Goal: Information Seeking & Learning: Learn about a topic

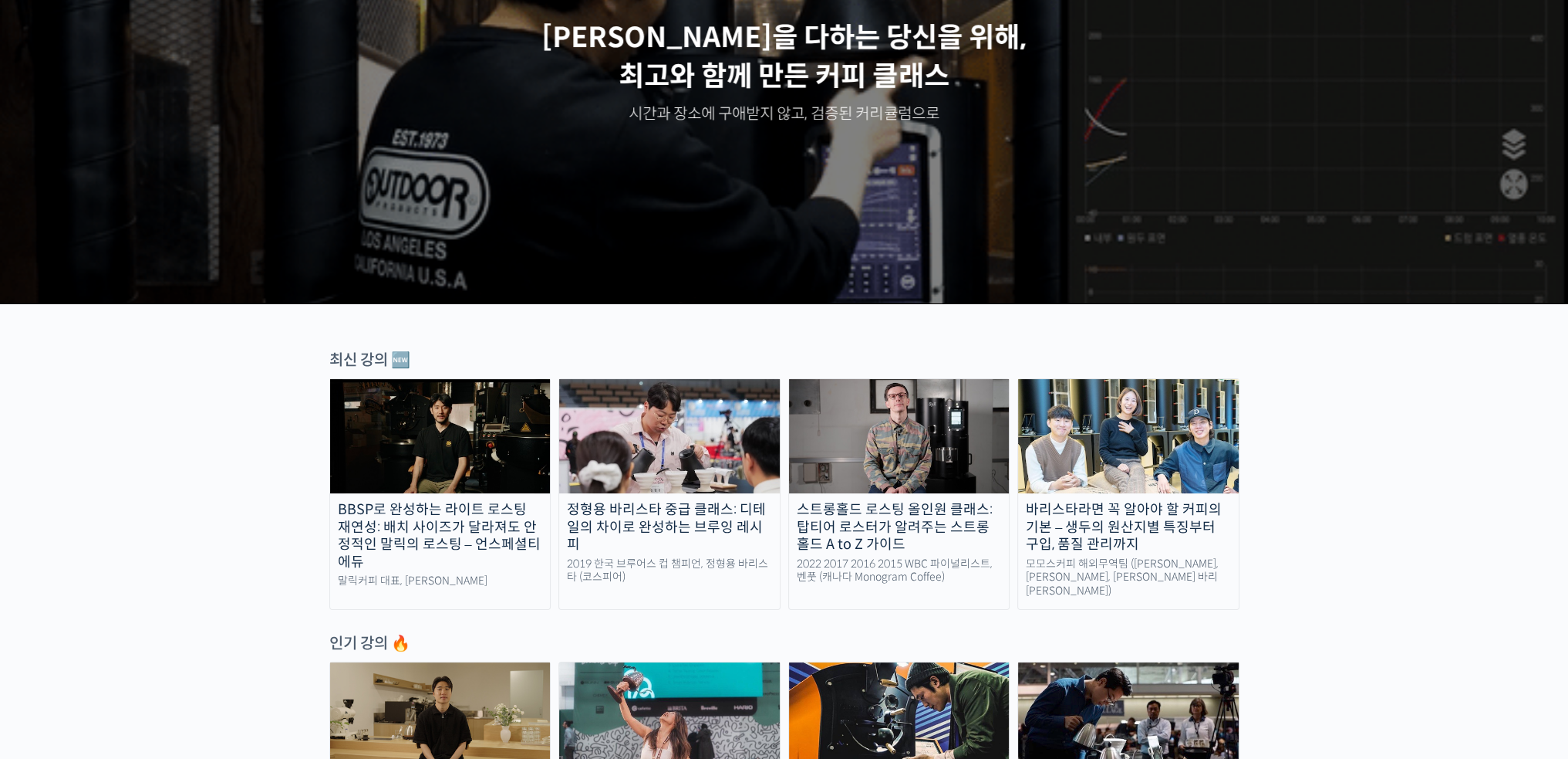
scroll to position [231, 0]
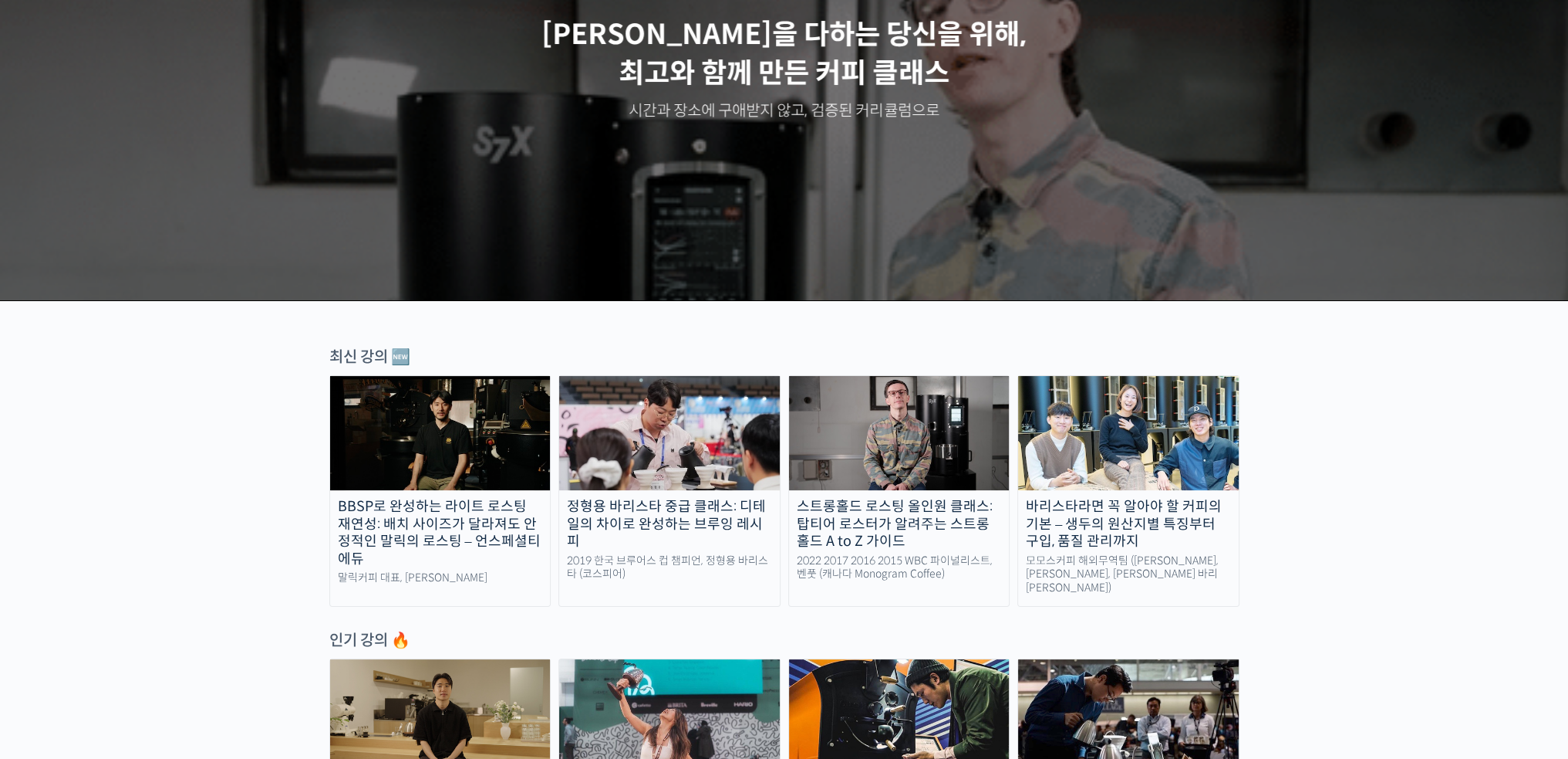
drag, startPoint x: 1442, startPoint y: 502, endPoint x: 1438, endPoint y: 489, distance: 13.6
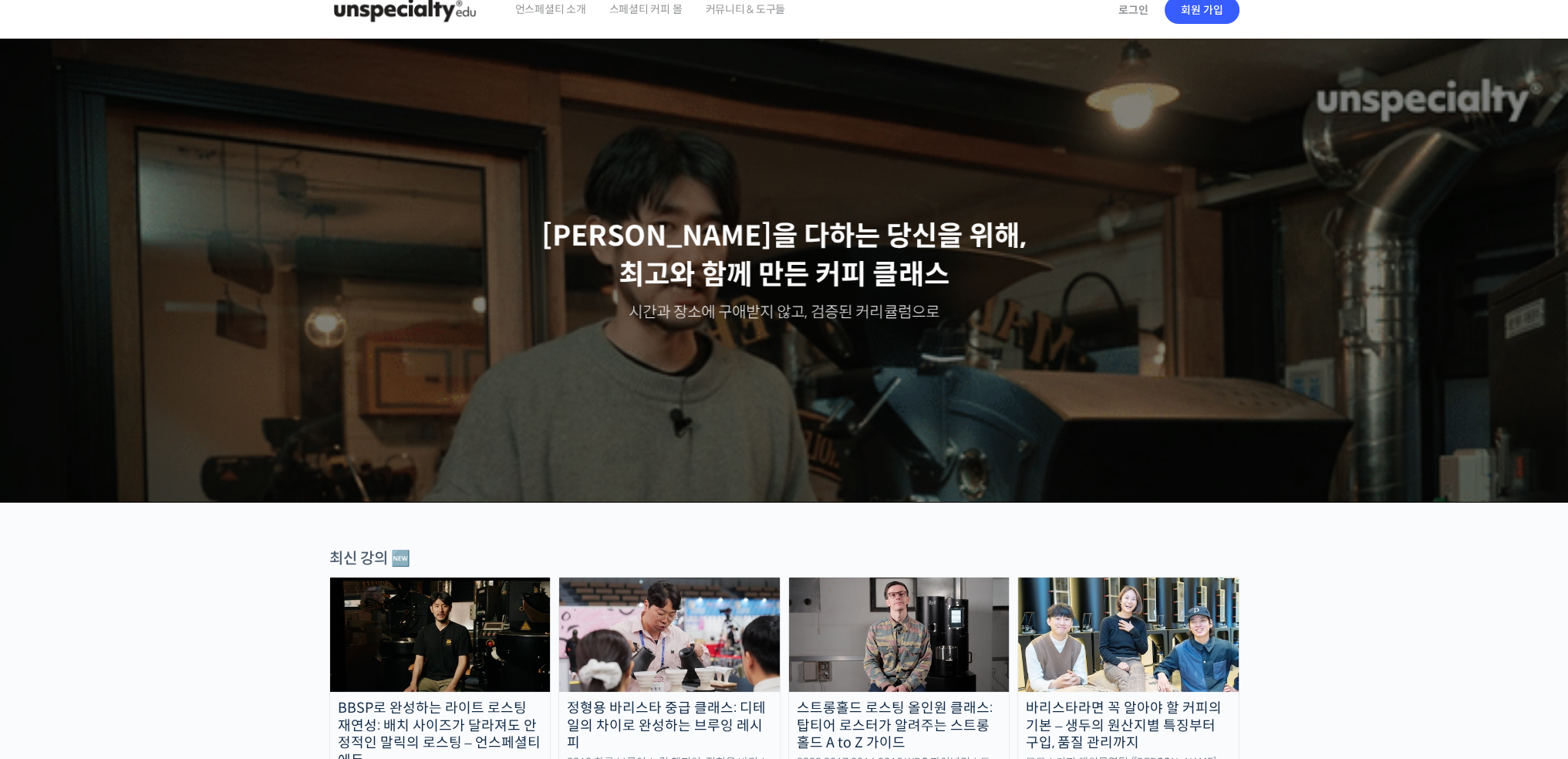
scroll to position [0, 0]
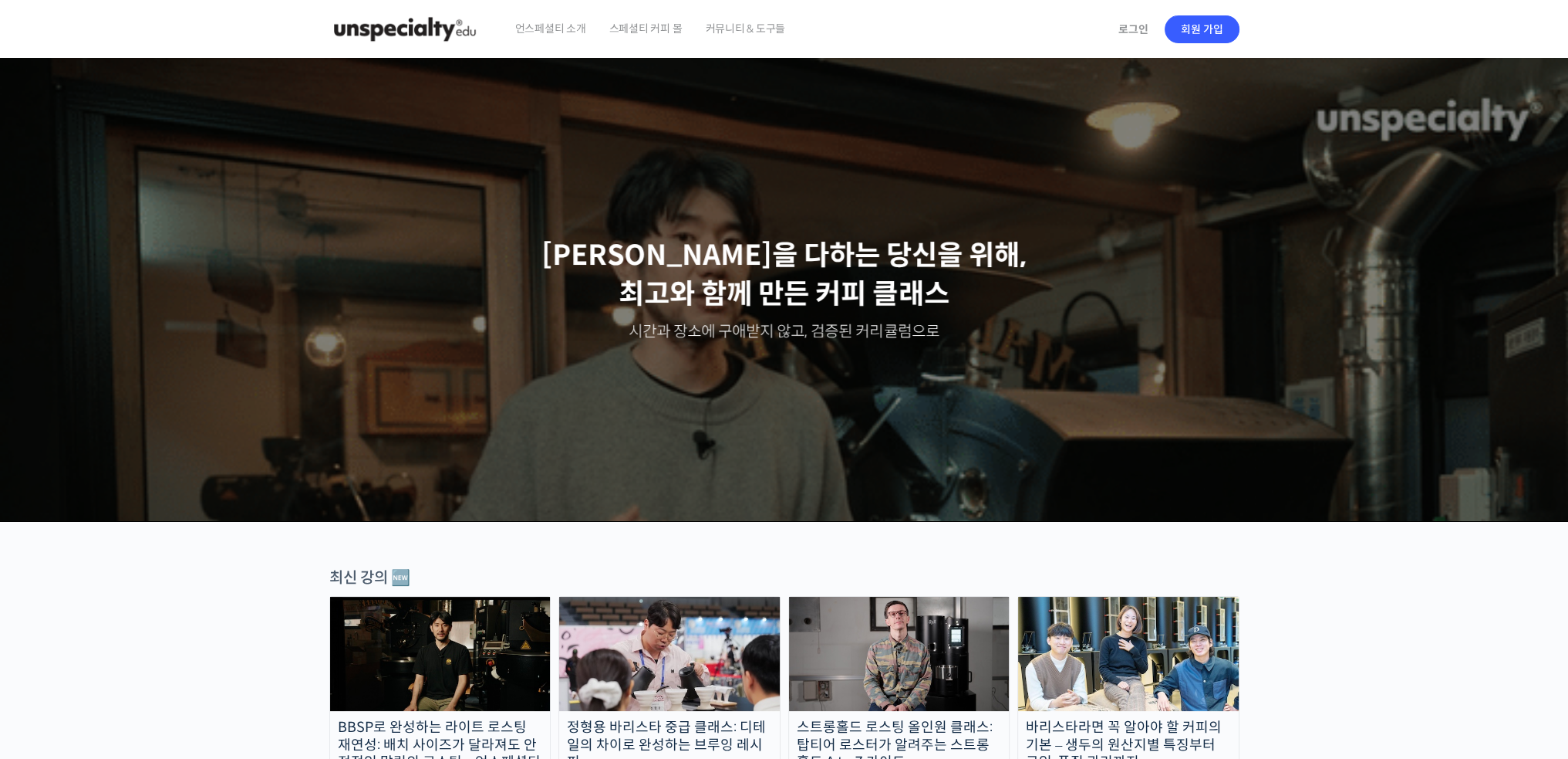
click at [1135, 638] on img at bounding box center [1128, 653] width 221 height 114
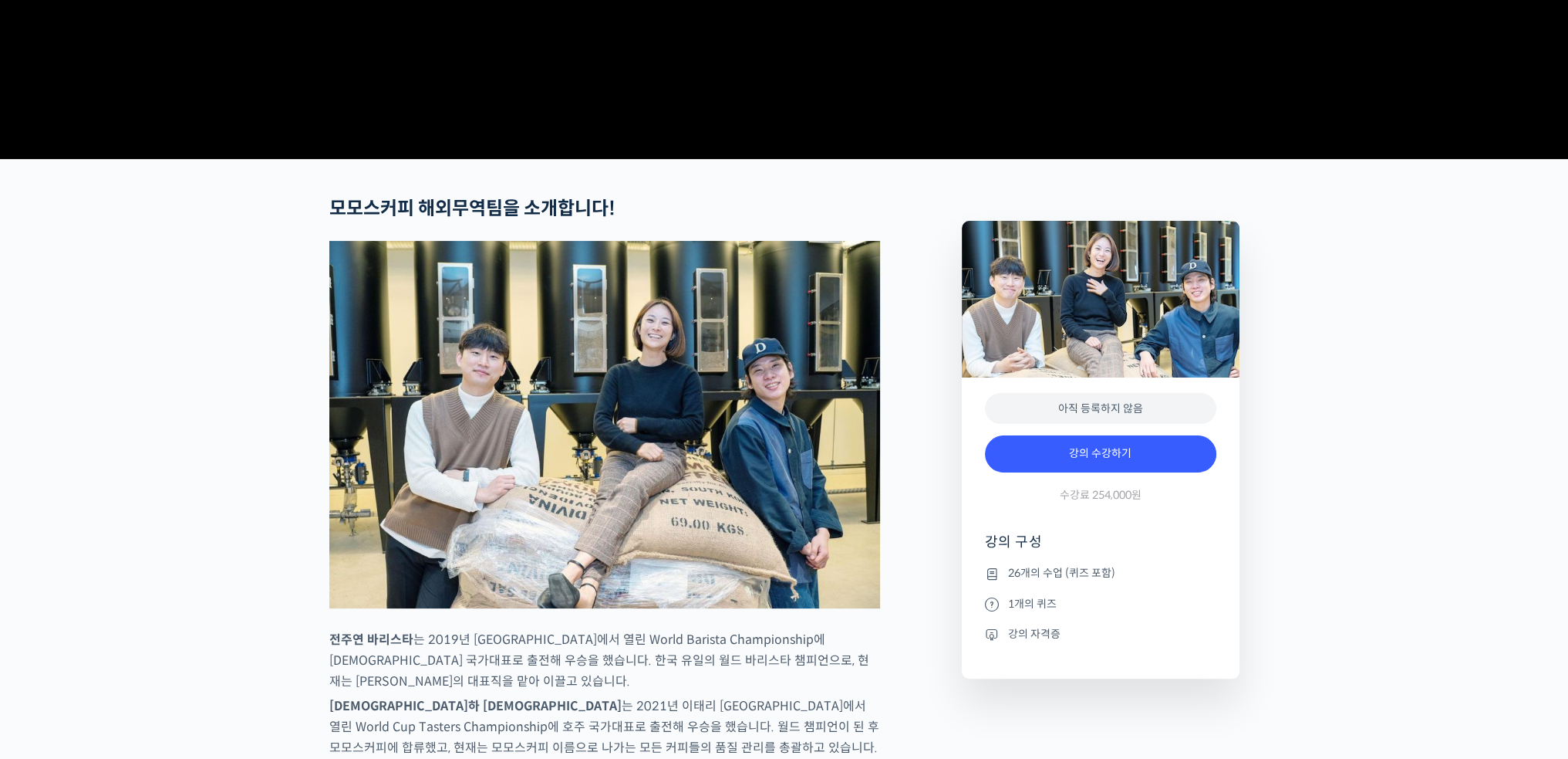
scroll to position [463, 0]
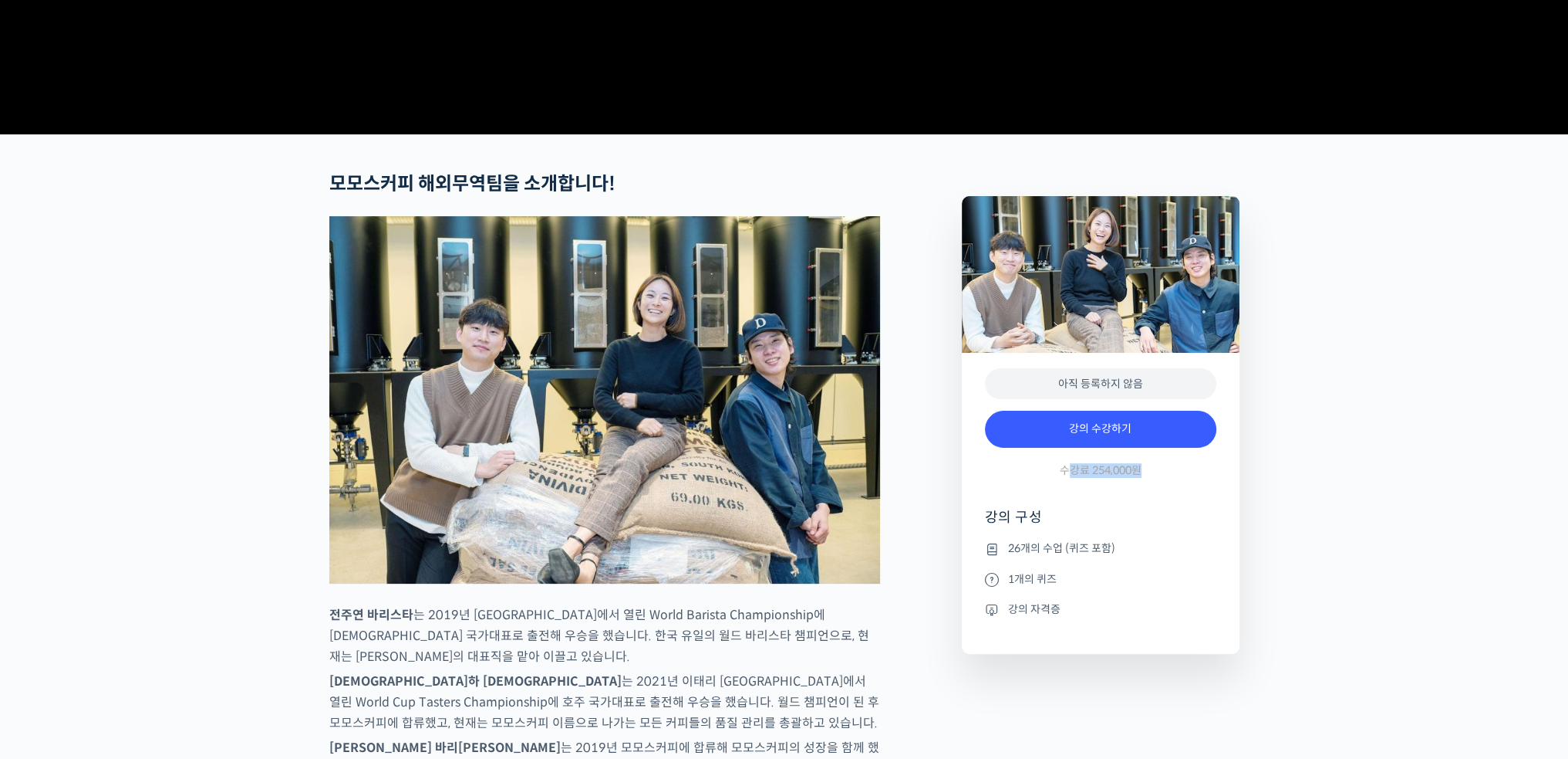
drag, startPoint x: 1076, startPoint y: 530, endPoint x: 1169, endPoint y: 528, distance: 93.0
click at [1169, 492] on div "강의 수강하기 수강료 254,000원" at bounding box center [1101, 447] width 231 height 89
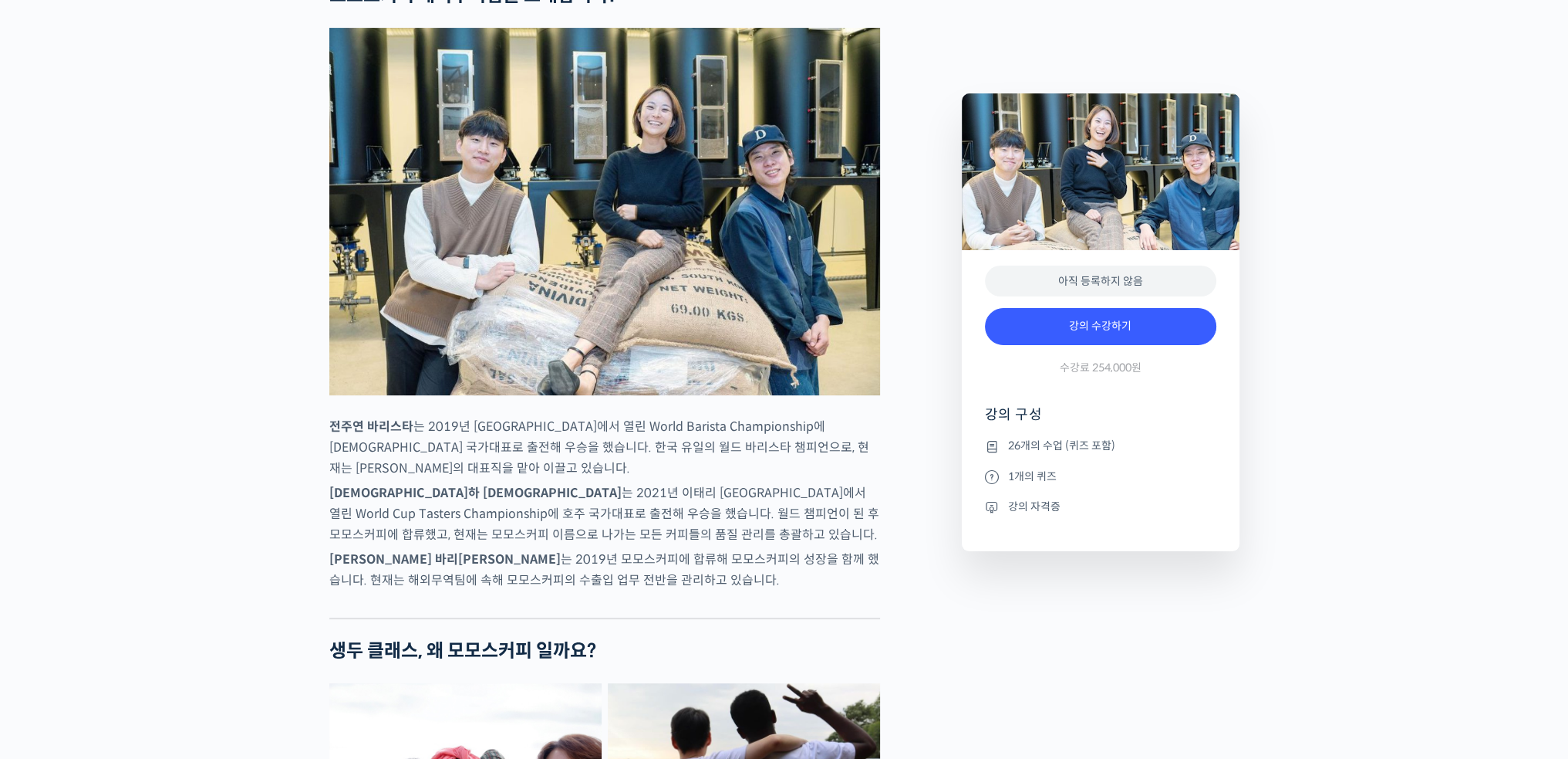
scroll to position [39, 0]
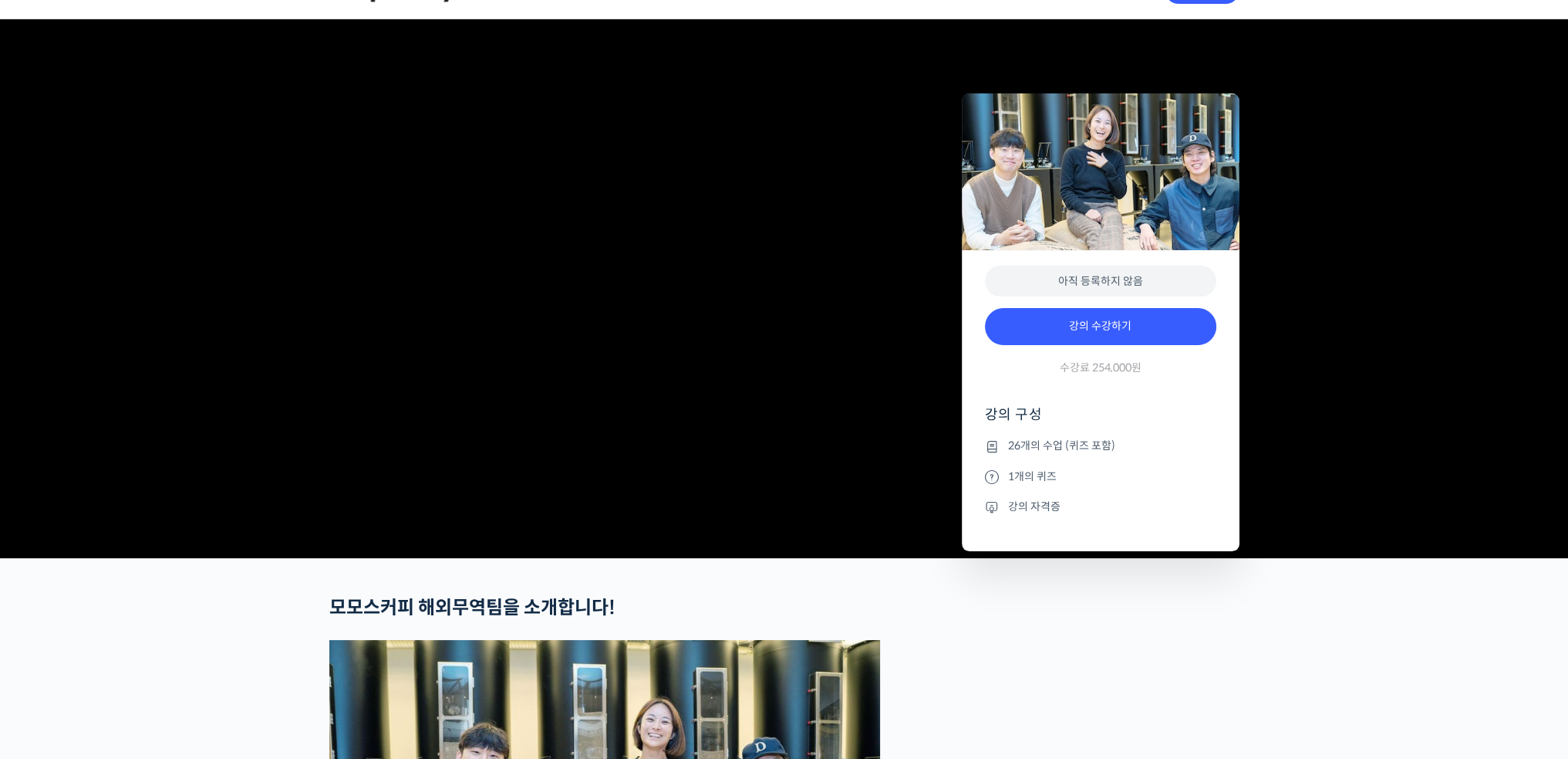
drag, startPoint x: 290, startPoint y: 290, endPoint x: 293, endPoint y: 241, distance: 49.1
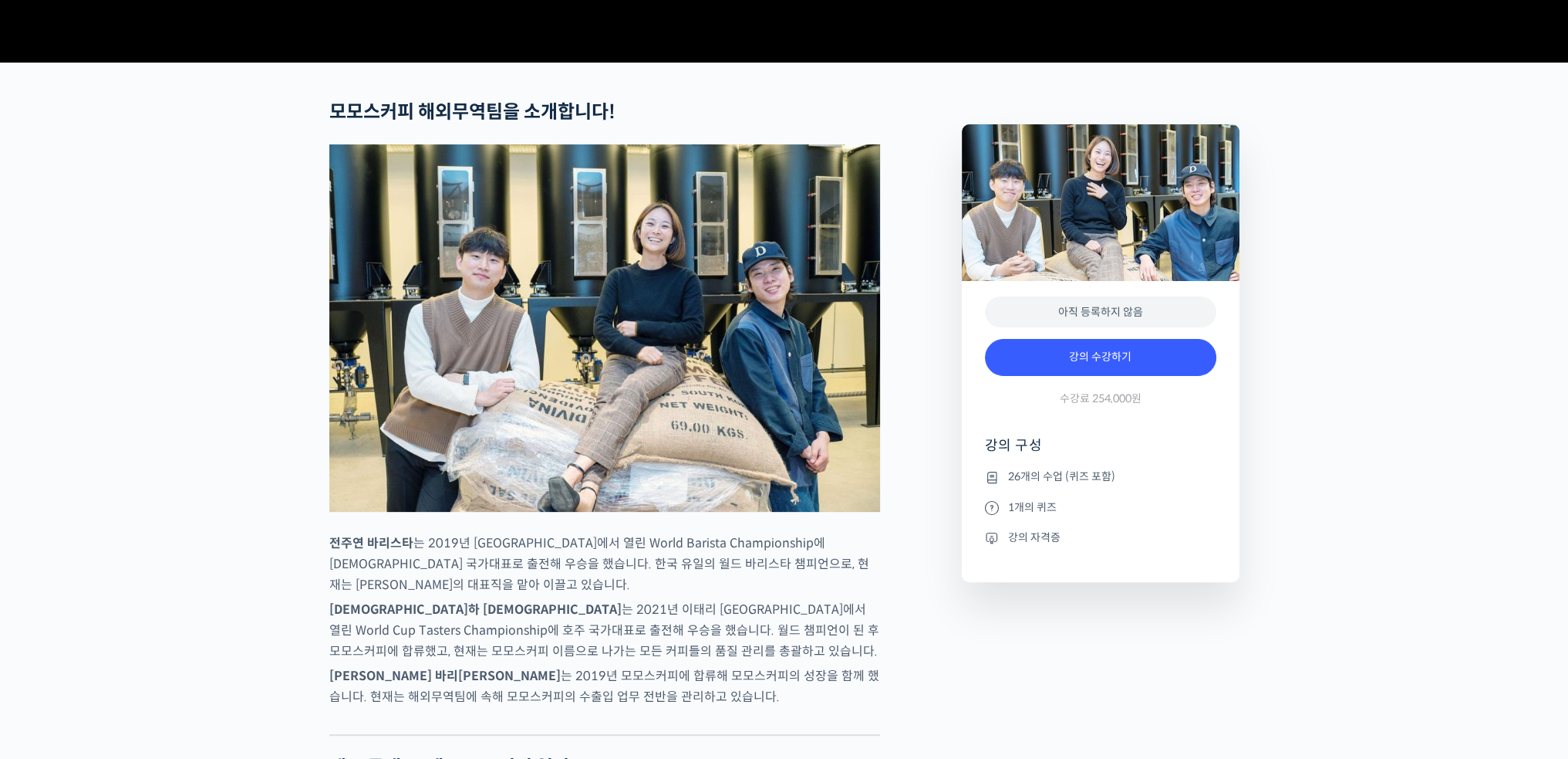
scroll to position [540, 0]
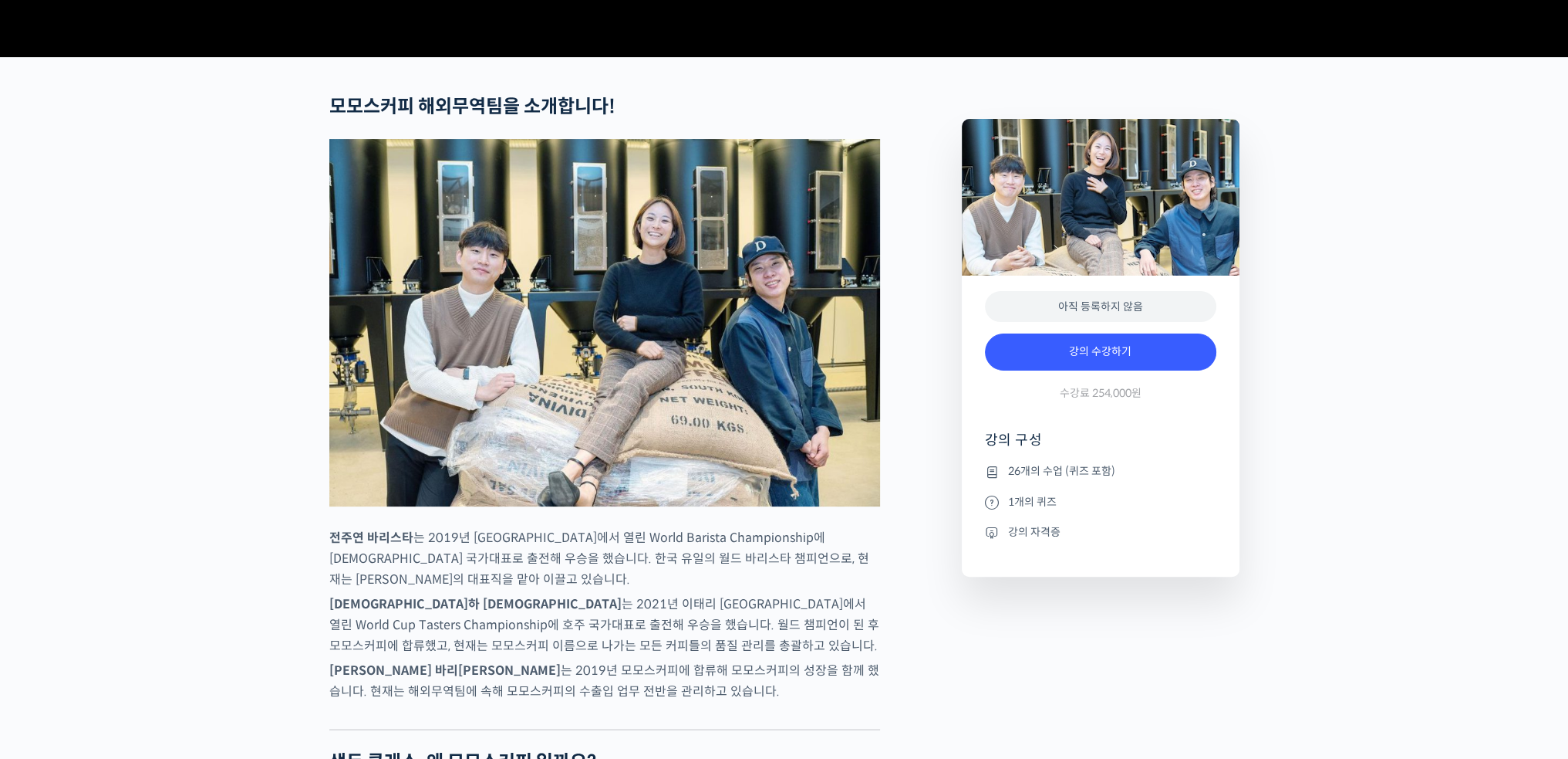
click at [668, 357] on img at bounding box center [605, 322] width 551 height 368
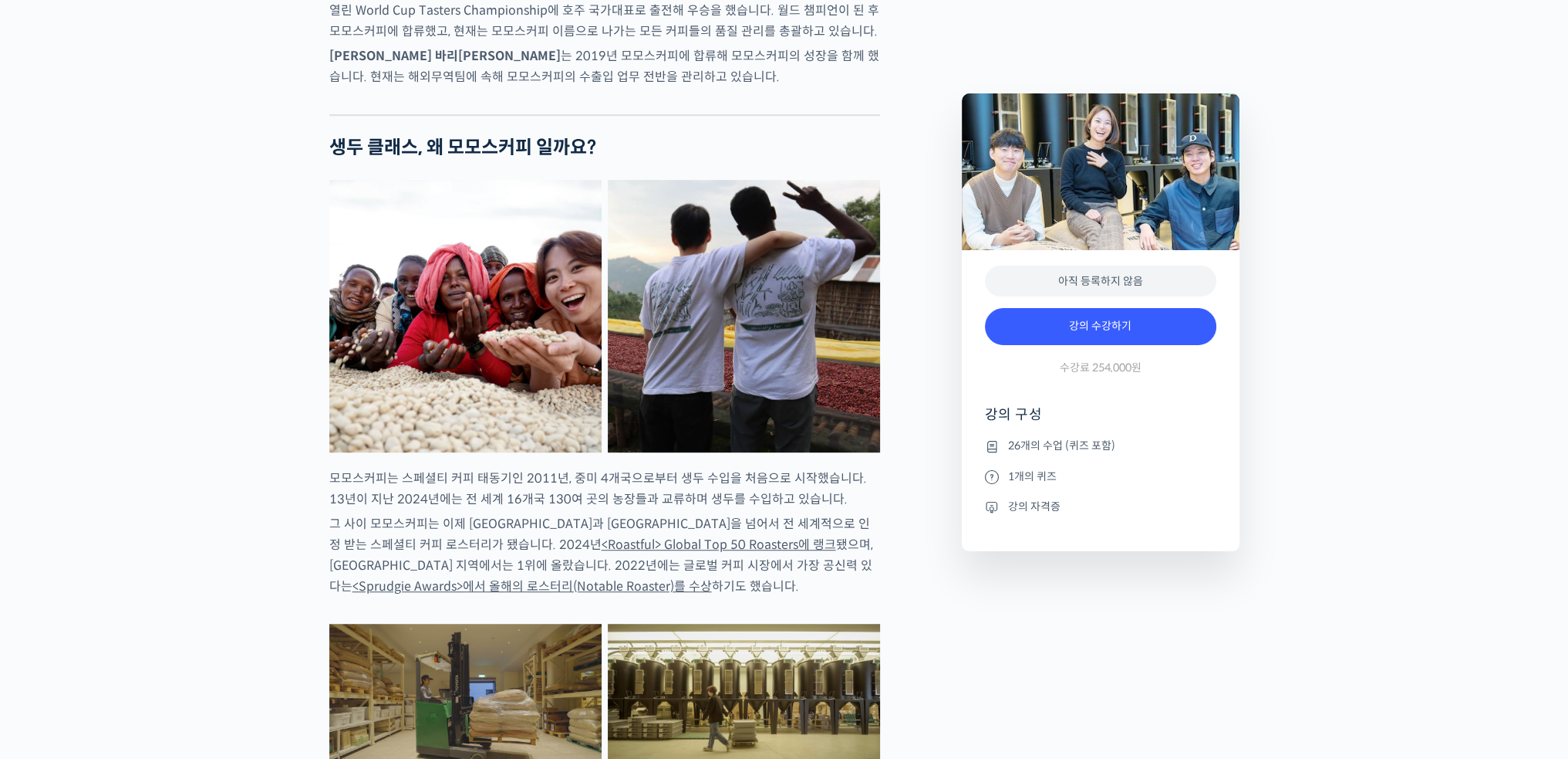
drag, startPoint x: 924, startPoint y: 237, endPoint x: 875, endPoint y: 450, distance: 218.6
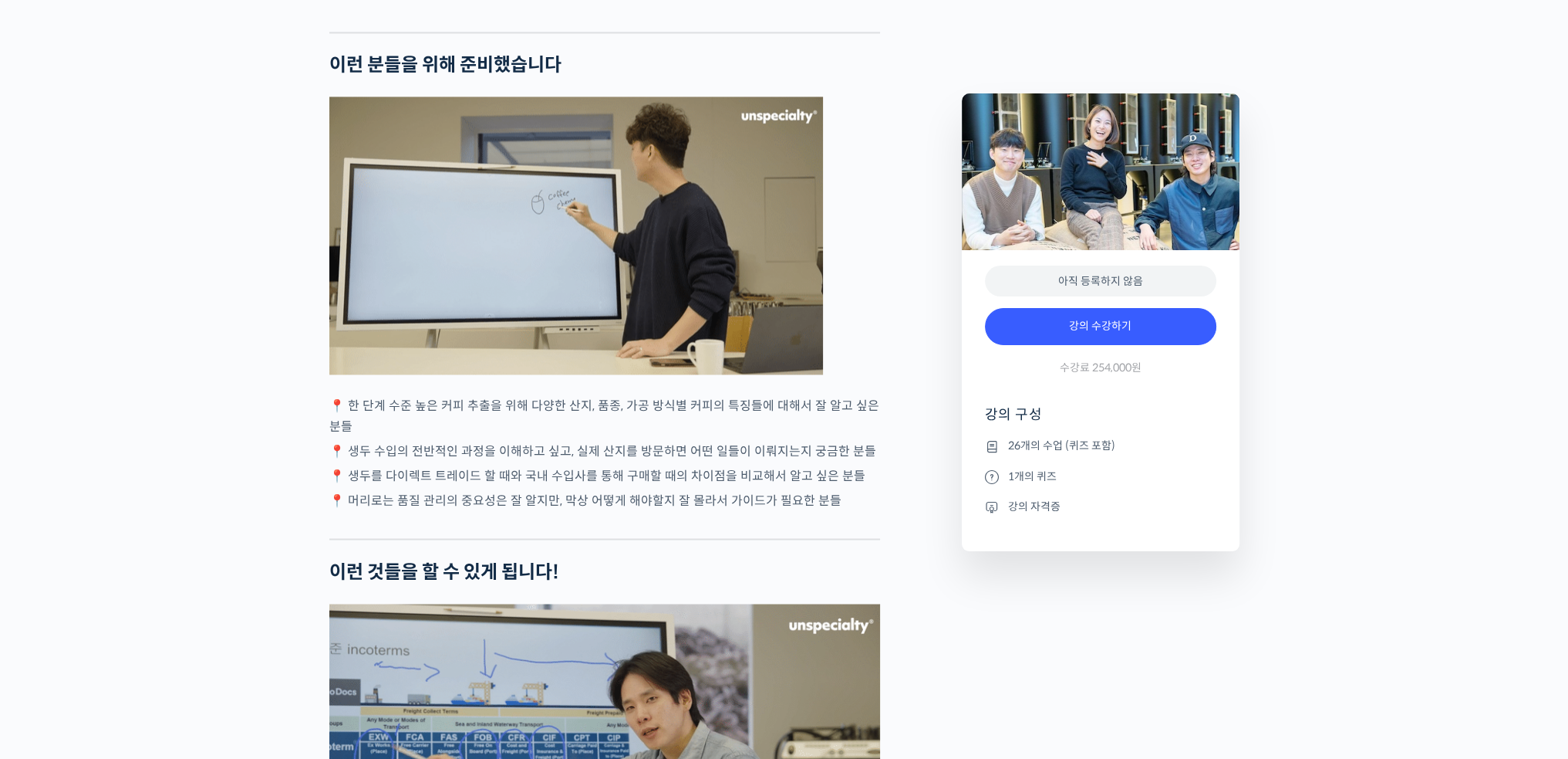
scroll to position [3472, 0]
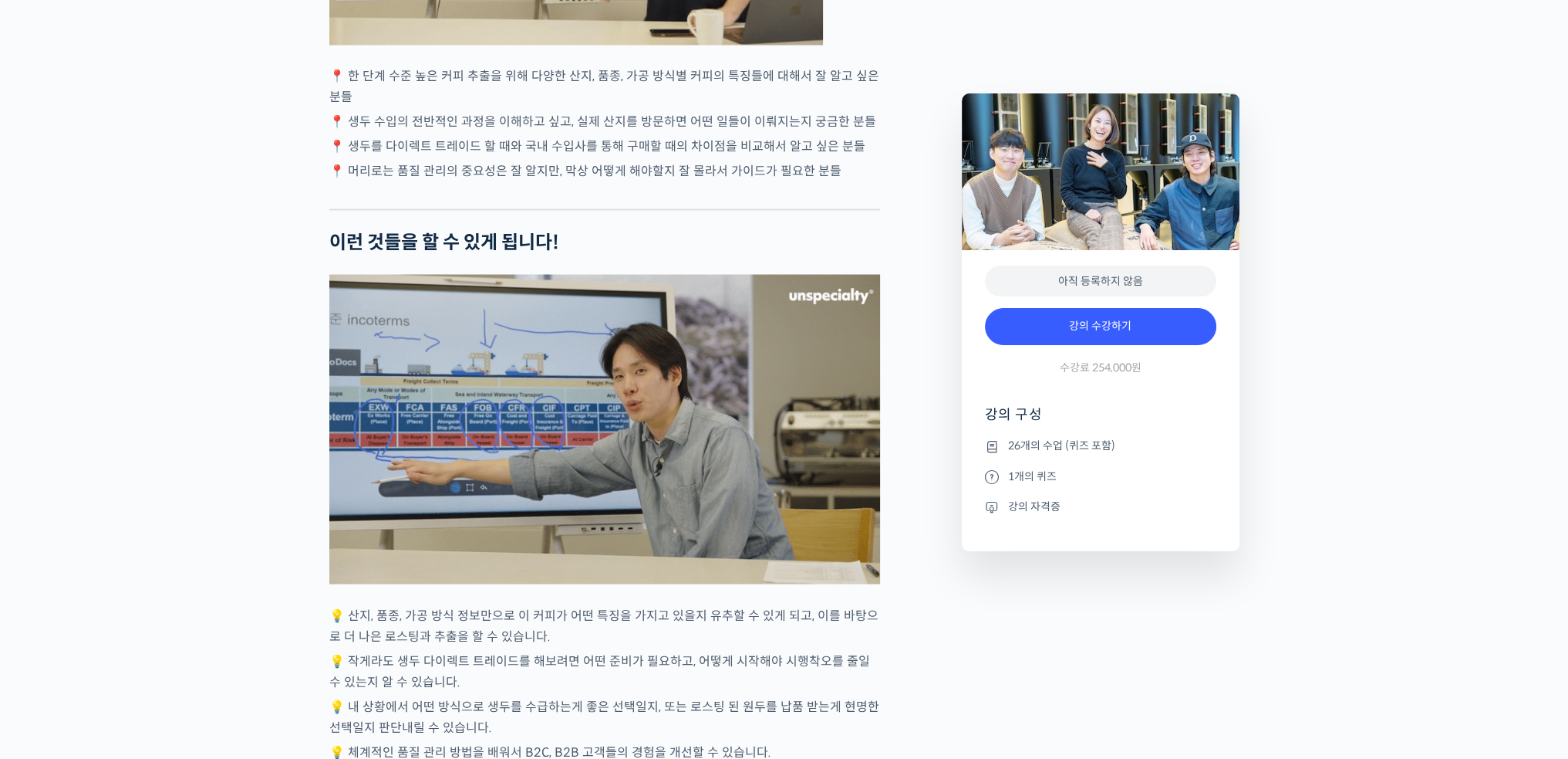
drag, startPoint x: 849, startPoint y: 388, endPoint x: 842, endPoint y: 457, distance: 69.4
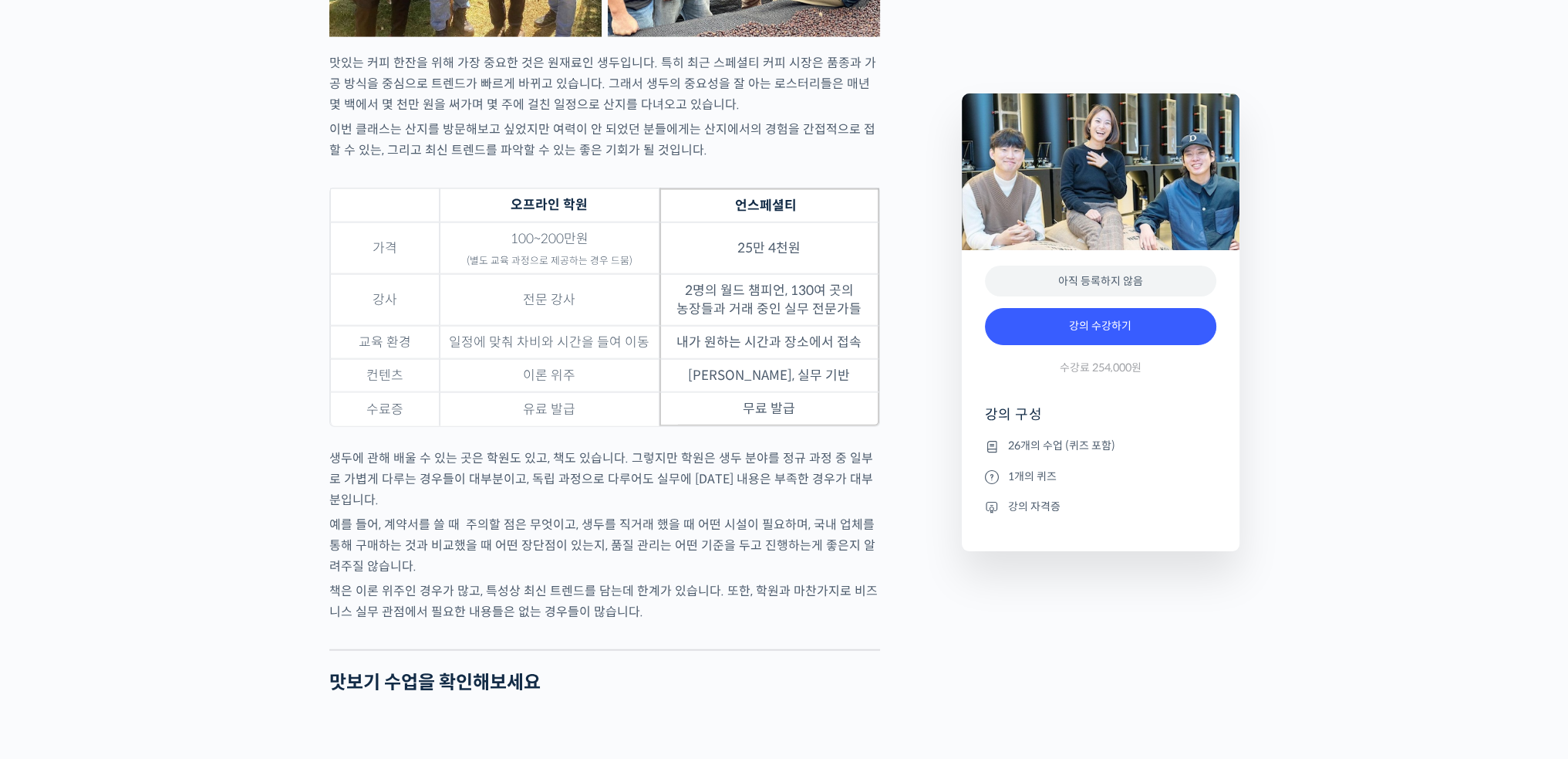
scroll to position [4835, 0]
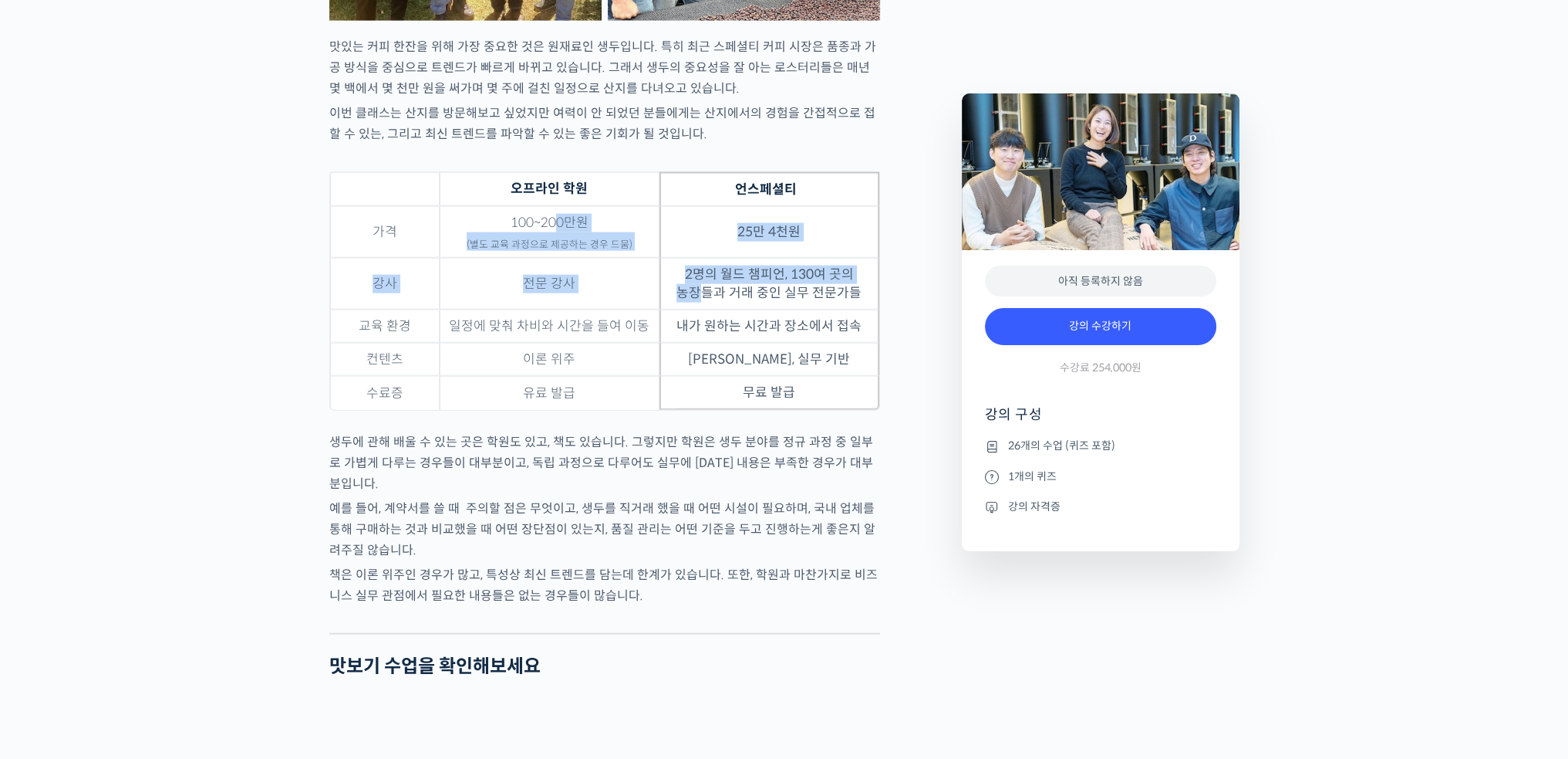
drag, startPoint x: 699, startPoint y: 280, endPoint x: 850, endPoint y: 313, distance: 154.6
click at [850, 313] on tbody "가격 100~200만원 (별도 교육 과정으로 제공하는 경우 드뭄) 25만 4천원 강사 전문 강사 2명의 월드 챔피언, 130여 곳의 농장들과 …" at bounding box center [605, 308] width 549 height 203
click at [851, 309] on td "2명의 월드 챔피언, 130여 곳의 농장들과 거래 중인 실무 전문가들" at bounding box center [769, 283] width 220 height 52
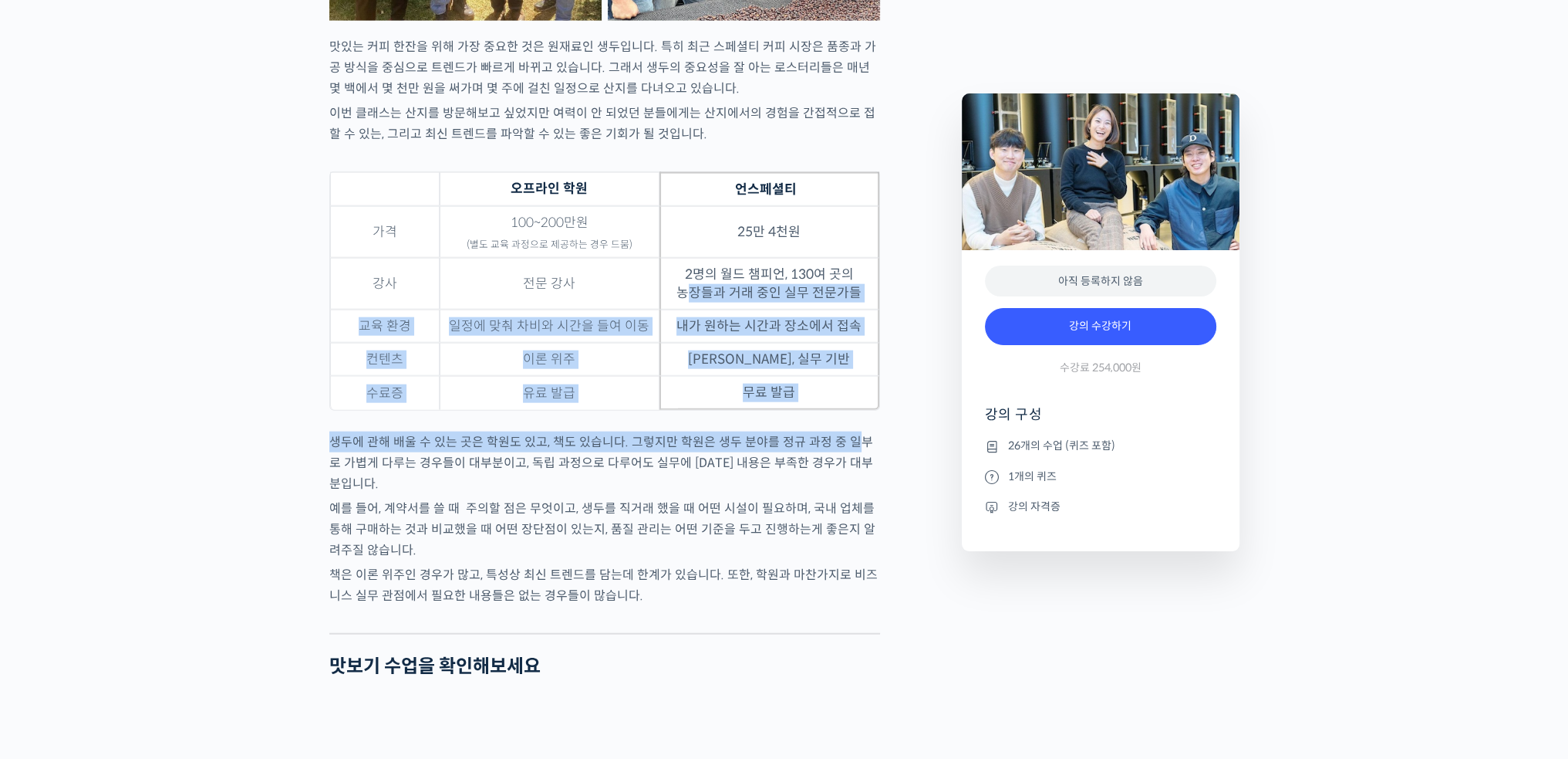
drag, startPoint x: 846, startPoint y: 299, endPoint x: 847, endPoint y: 464, distance: 165.0
click at [847, 464] on p "생두에 관해 배울 수 있는 곳은 학원도 있고, 책도 있습니다. 그렇지만 학원은 생두 분야를 정규 과정 중 일부로 가볍게 다루는 경우들이 대부분…" at bounding box center [605, 463] width 551 height 62
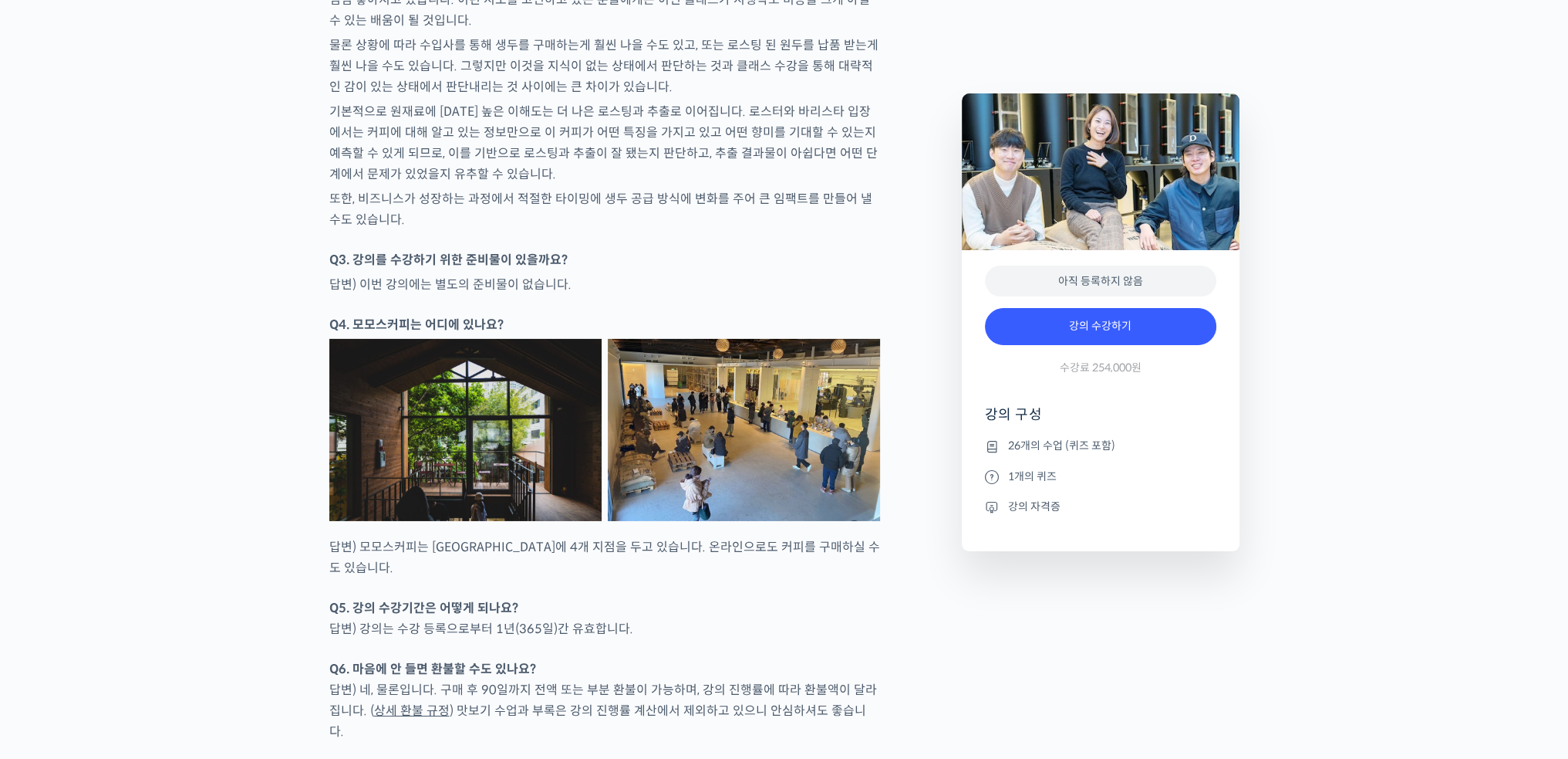
scroll to position [6918, 0]
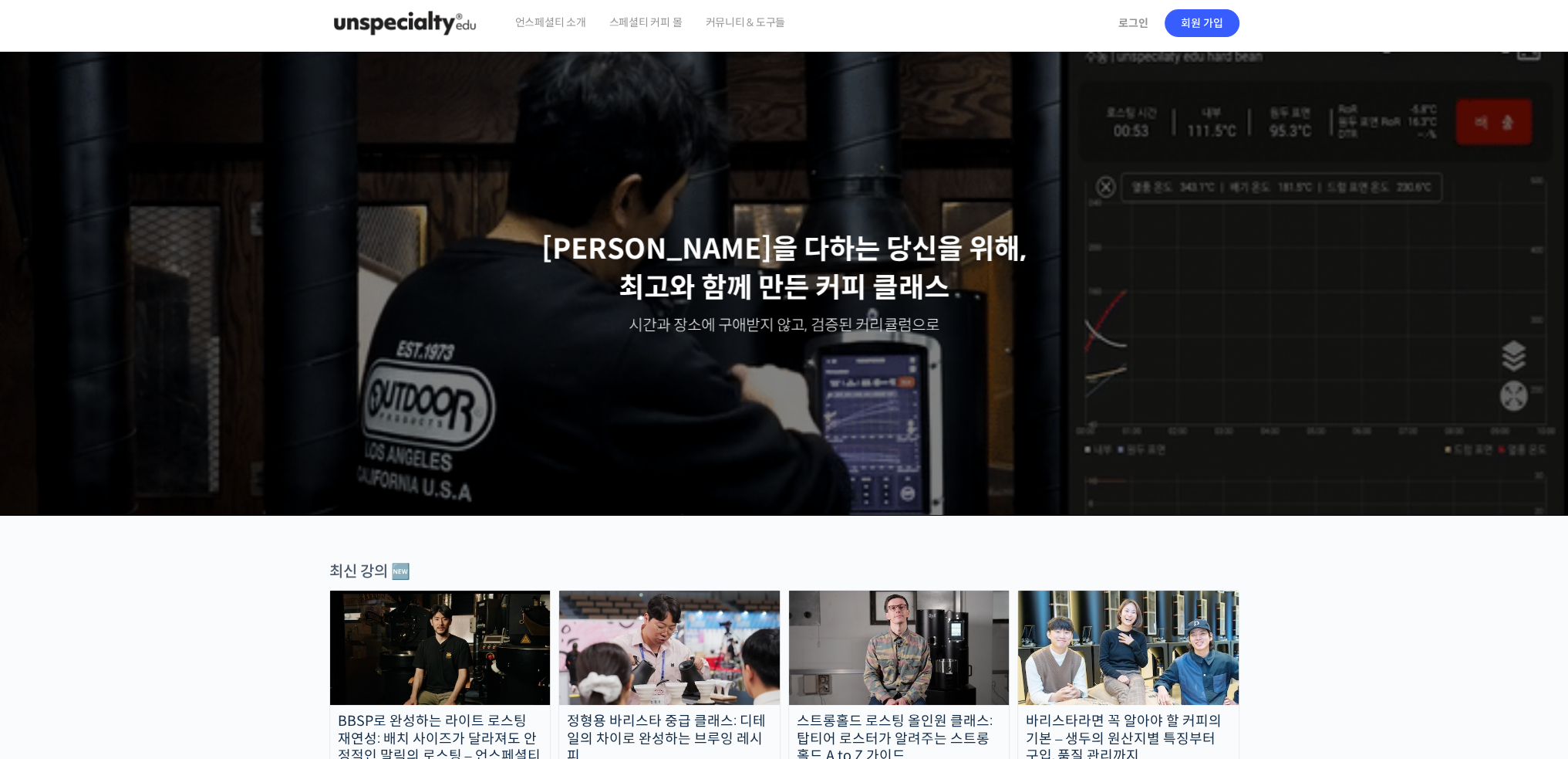
scroll to position [386, 0]
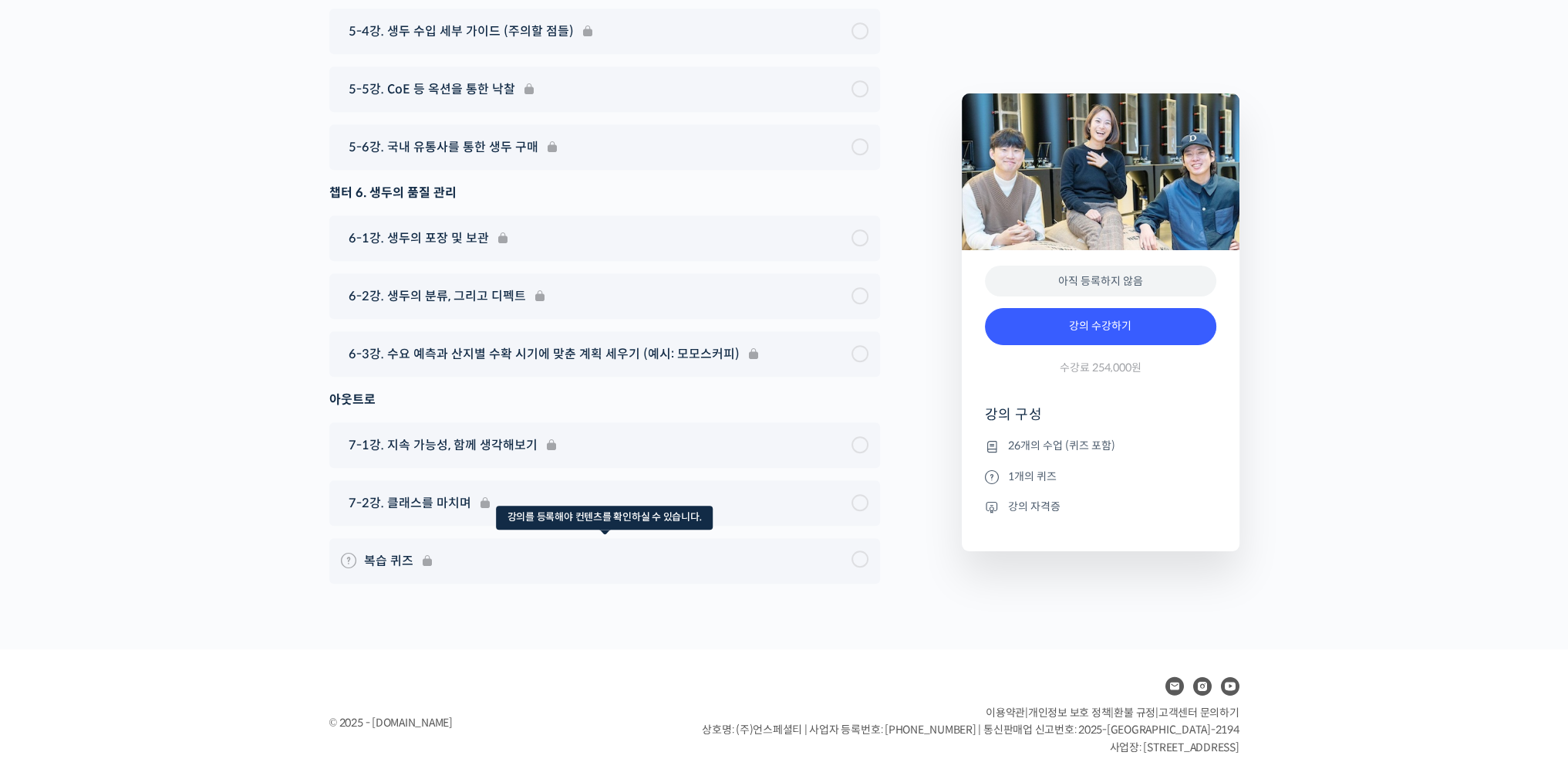
scroll to position [8828, 0]
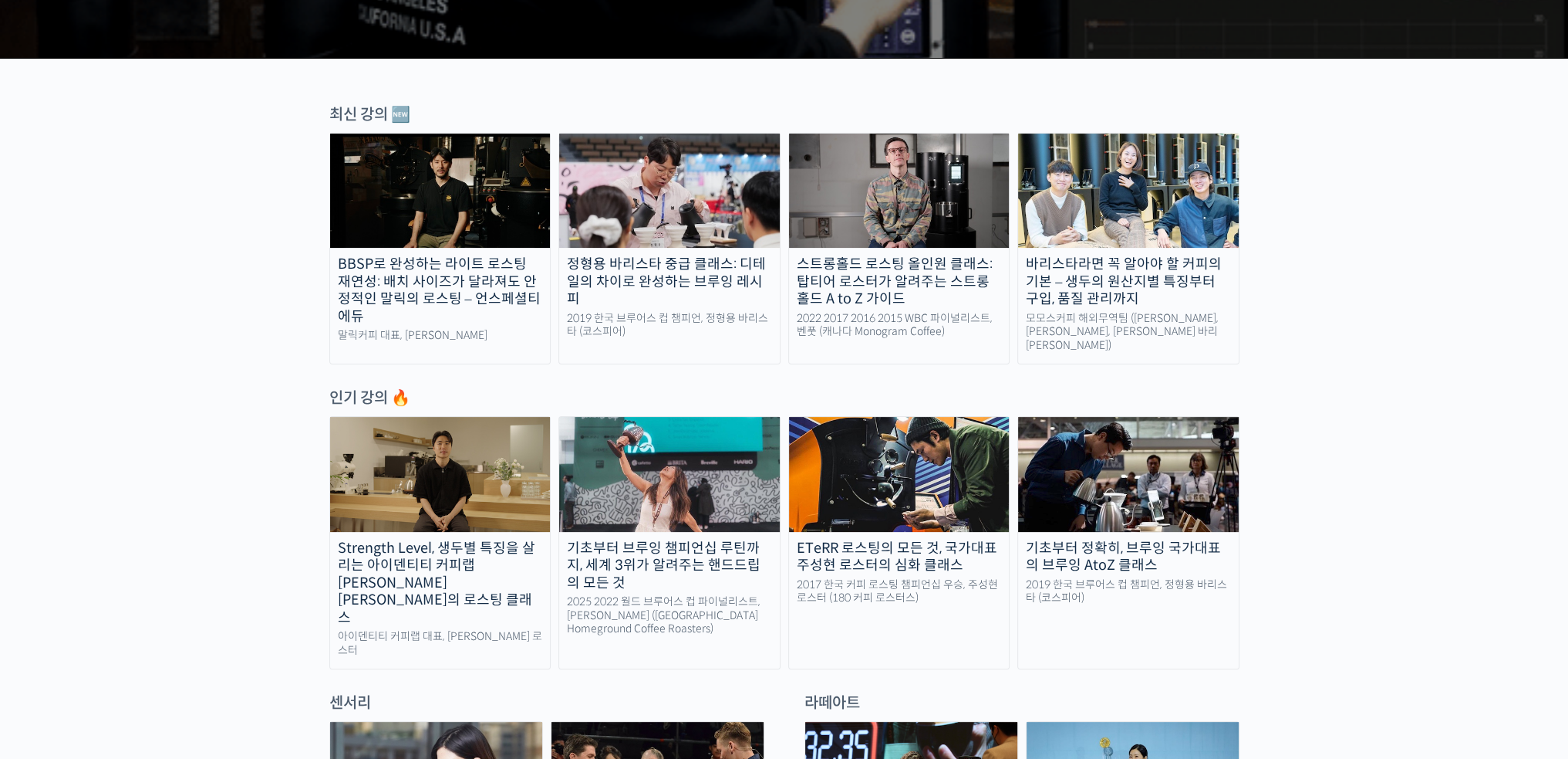
scroll to position [694, 0]
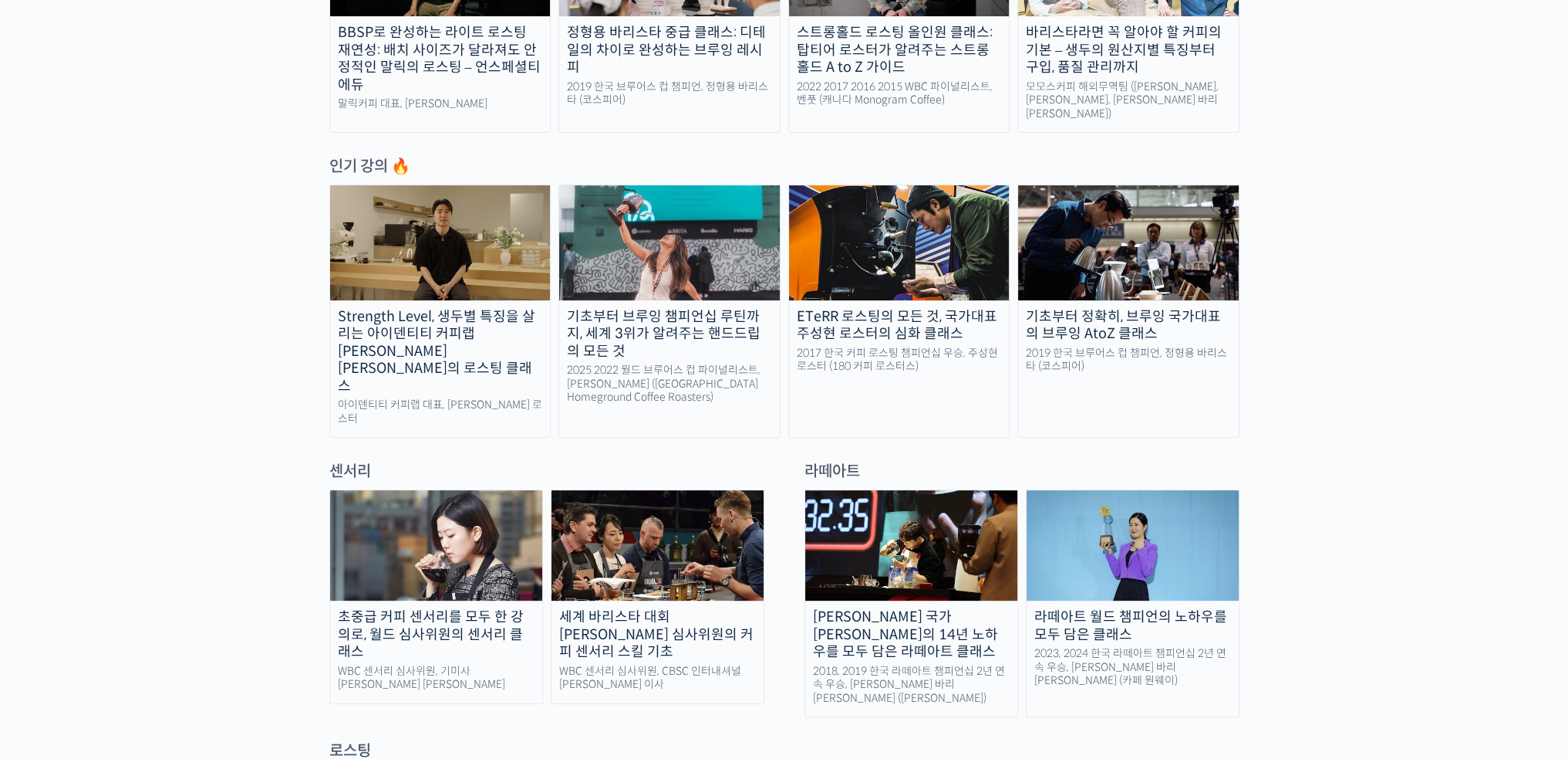
click at [666, 323] on div "기초부터 브루잉 챔피언십 루틴까지, 세계 3위가 알려주는 핸드드립의 모든 것" at bounding box center [669, 334] width 221 height 53
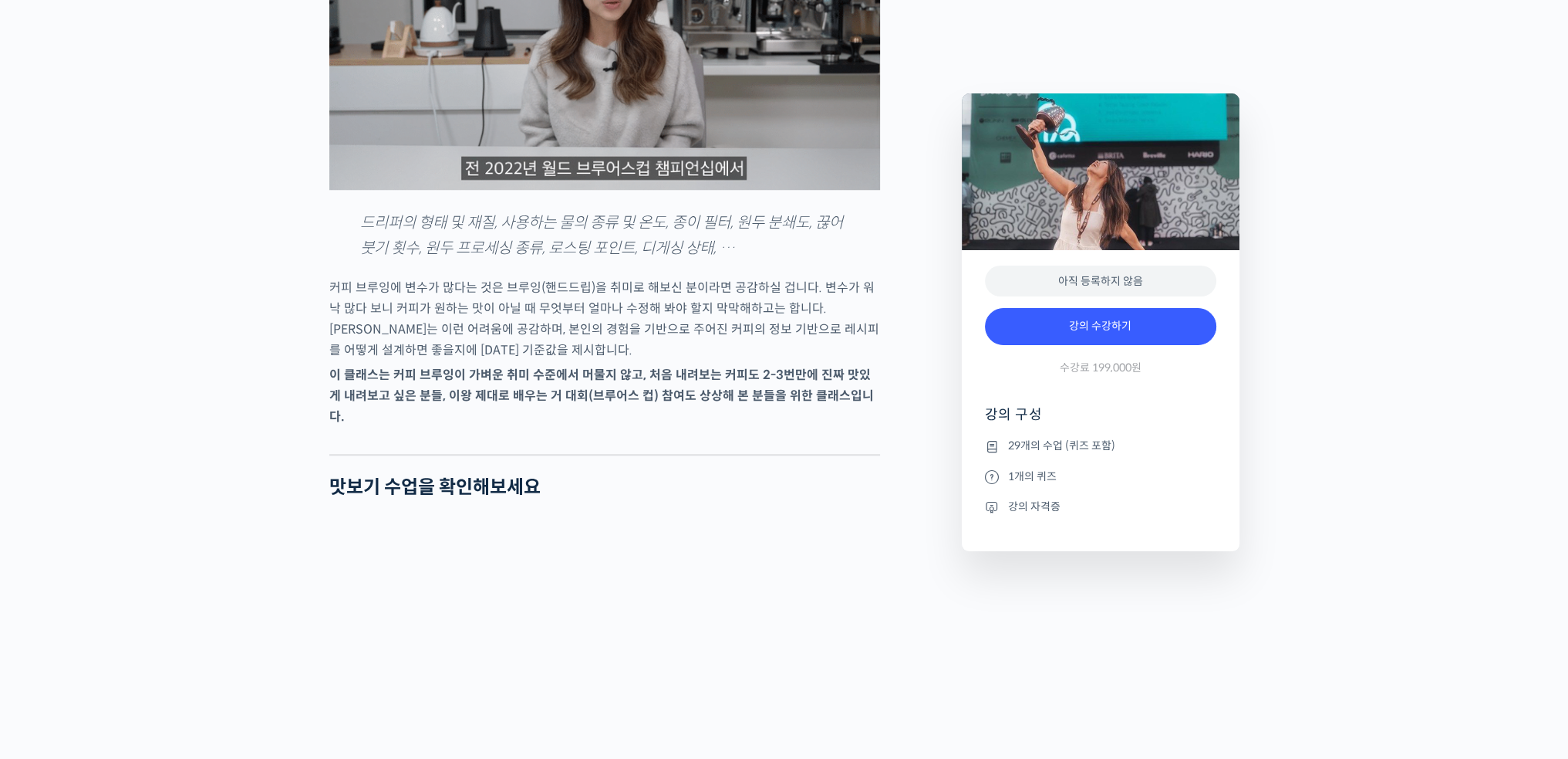
scroll to position [1861, 0]
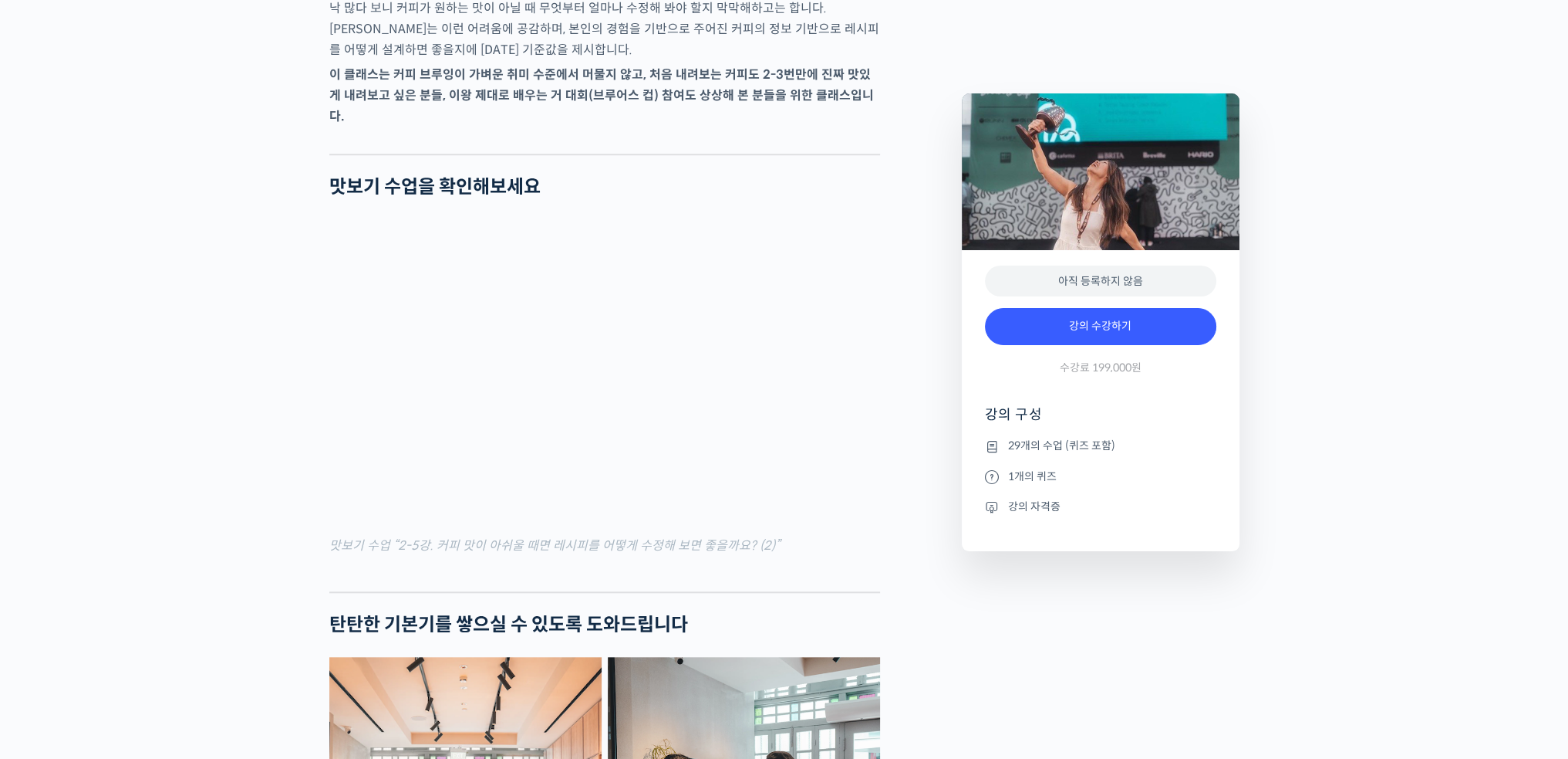
drag, startPoint x: 905, startPoint y: 314, endPoint x: 900, endPoint y: 520, distance: 206.1
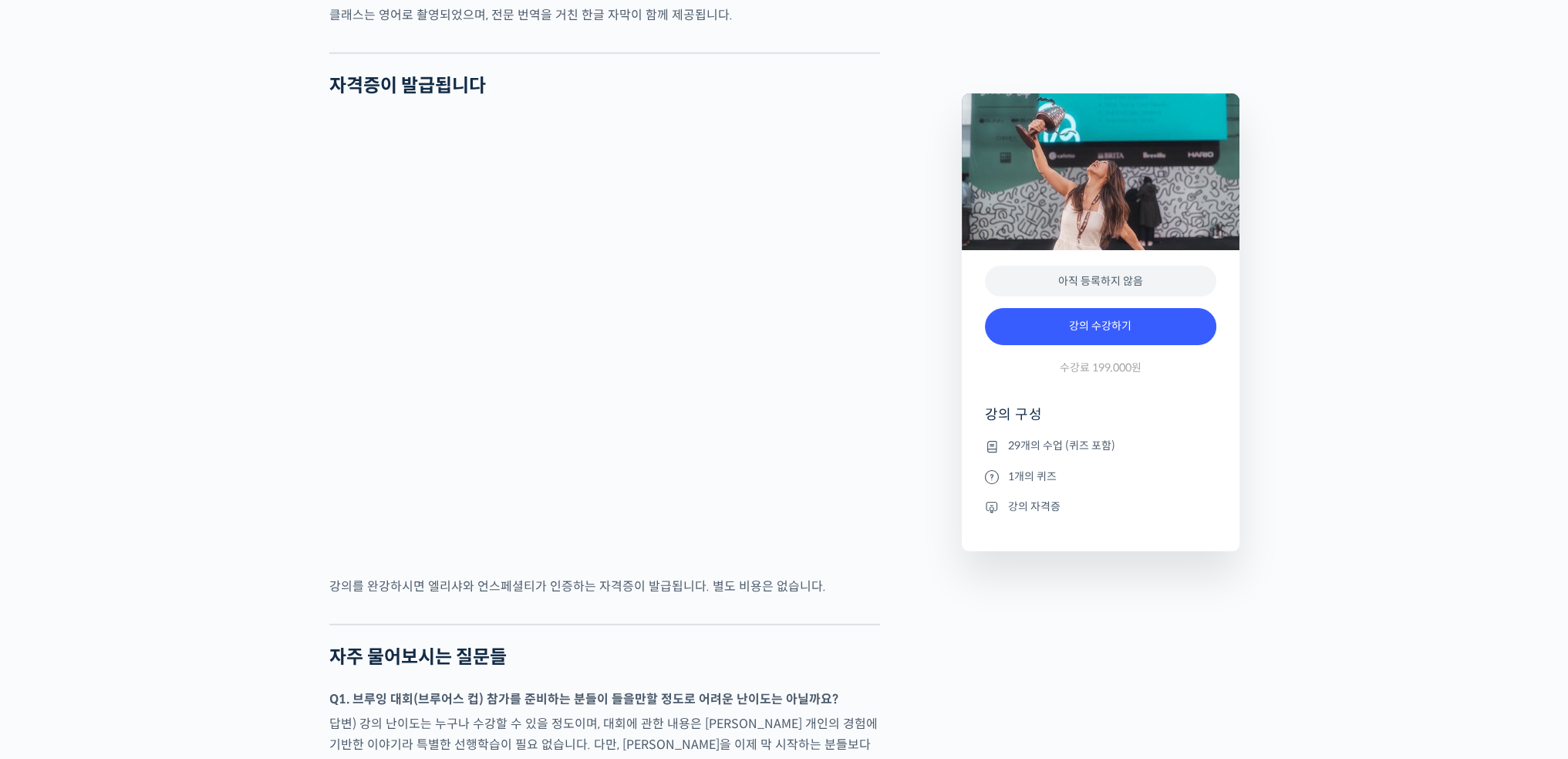
scroll to position [5797, 0]
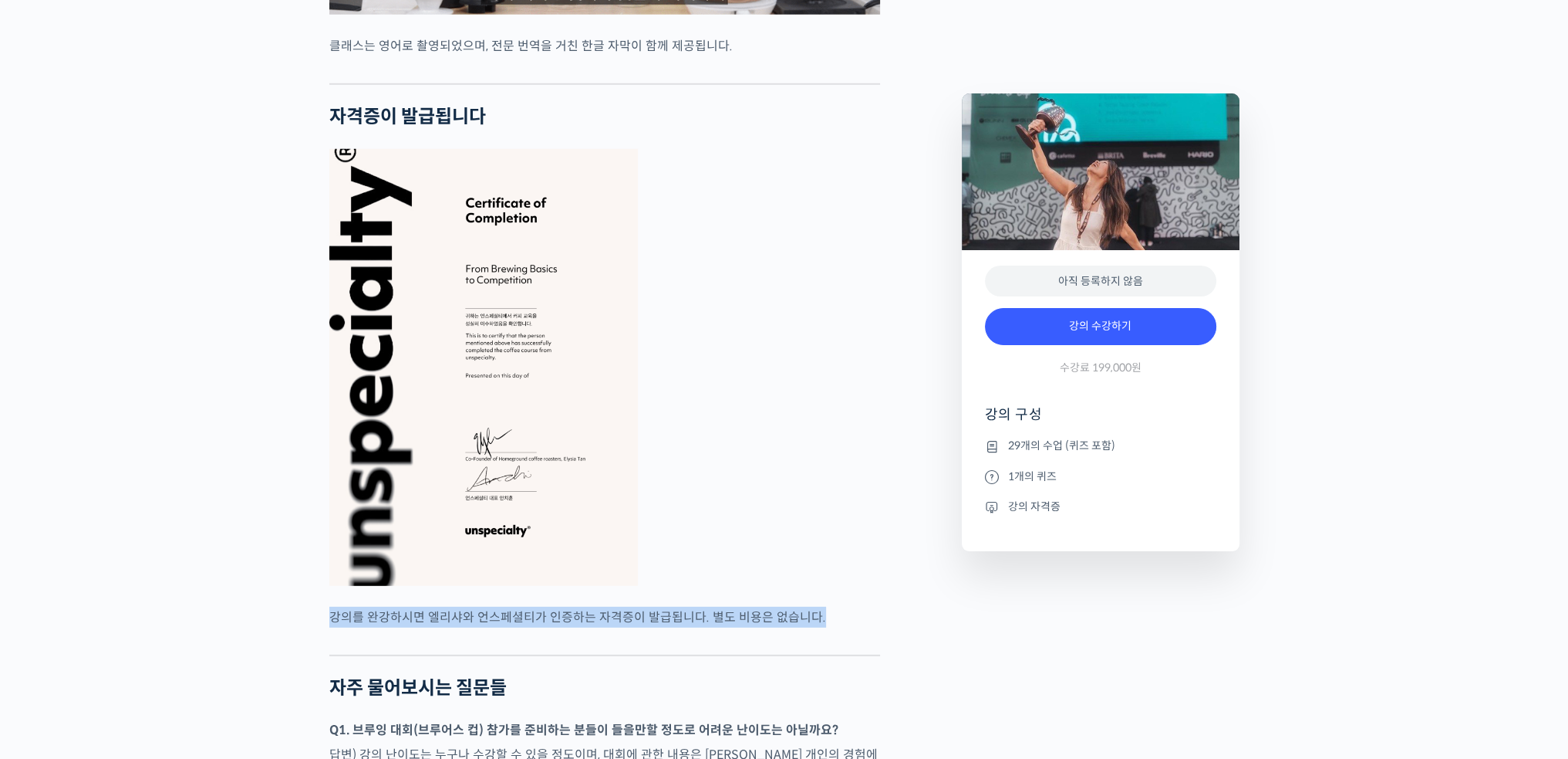
drag, startPoint x: 460, startPoint y: 559, endPoint x: 827, endPoint y: 560, distance: 367.0
click at [827, 606] on p "강의를 완강하시면 엘리샤와 언스페셜티가 인증하는 자격증이 발급됩니다. 별도 비용은 없습니다." at bounding box center [605, 616] width 551 height 21
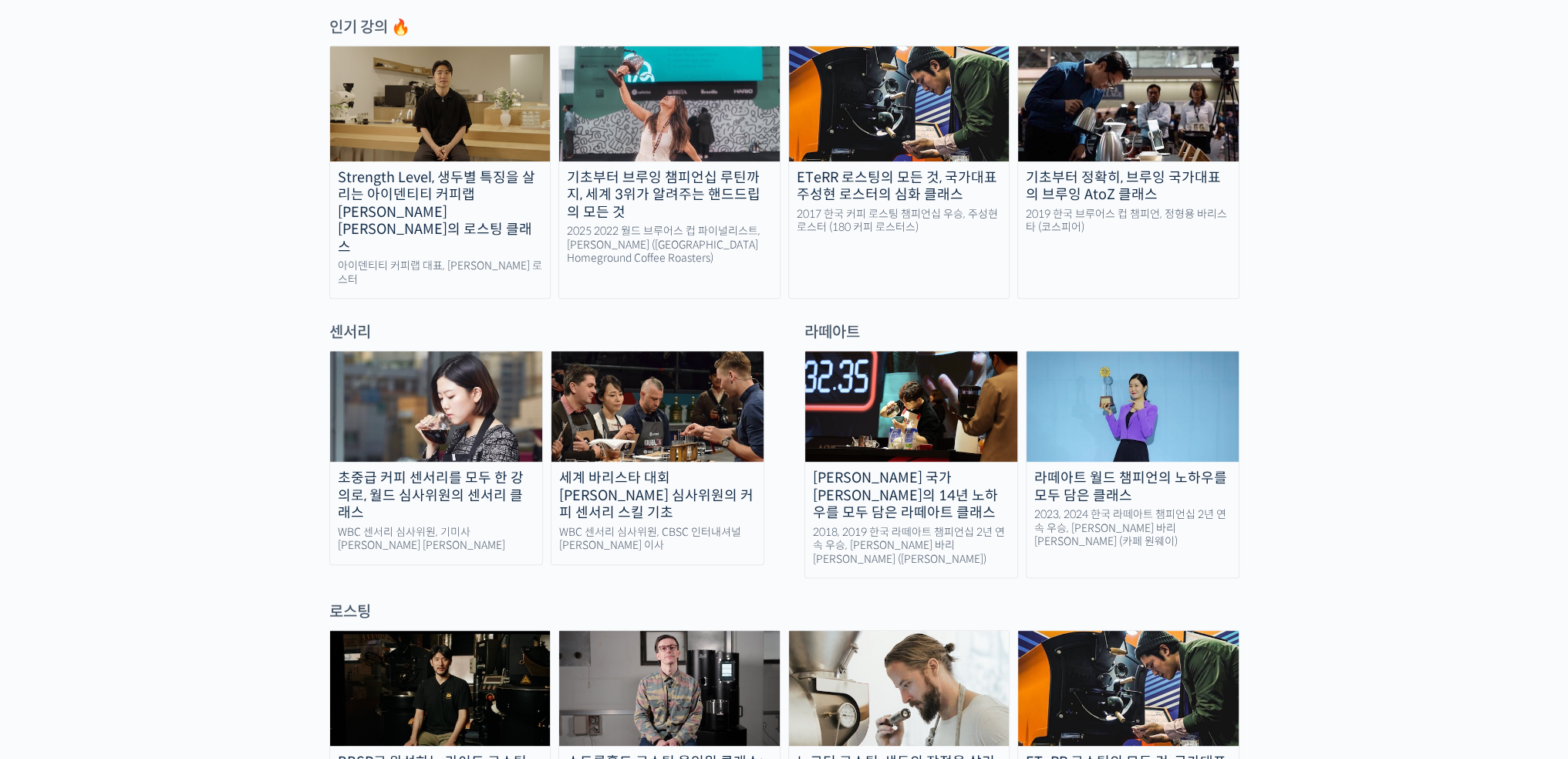
scroll to position [1081, 0]
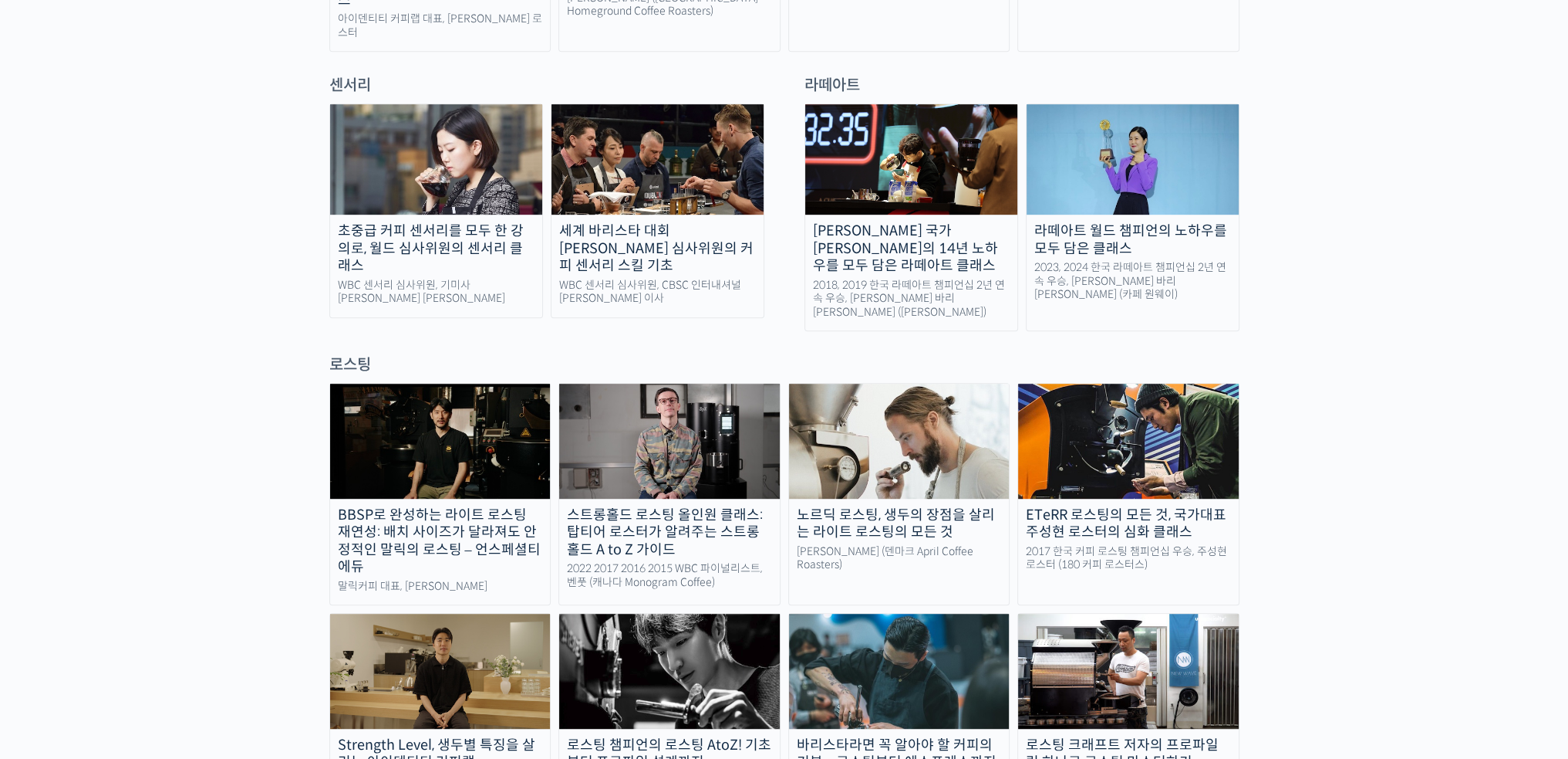
click at [492, 222] on div "초중급 커피 센서리를 모두 한 강의로, 월드 심사위원의 센서리 클래스" at bounding box center [436, 249] width 212 height 53
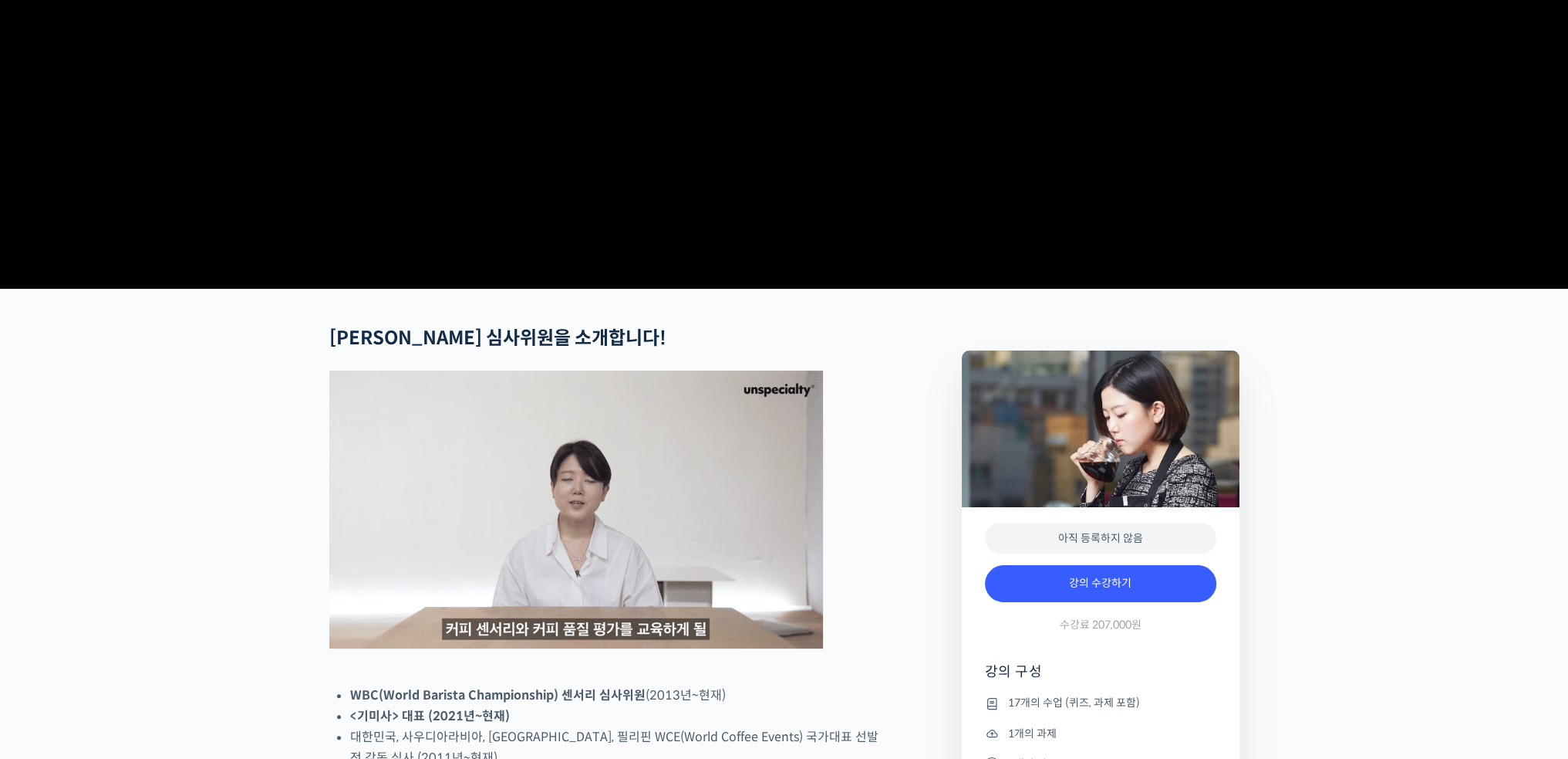
drag, startPoint x: 859, startPoint y: 487, endPoint x: 577, endPoint y: 655, distance: 328.2
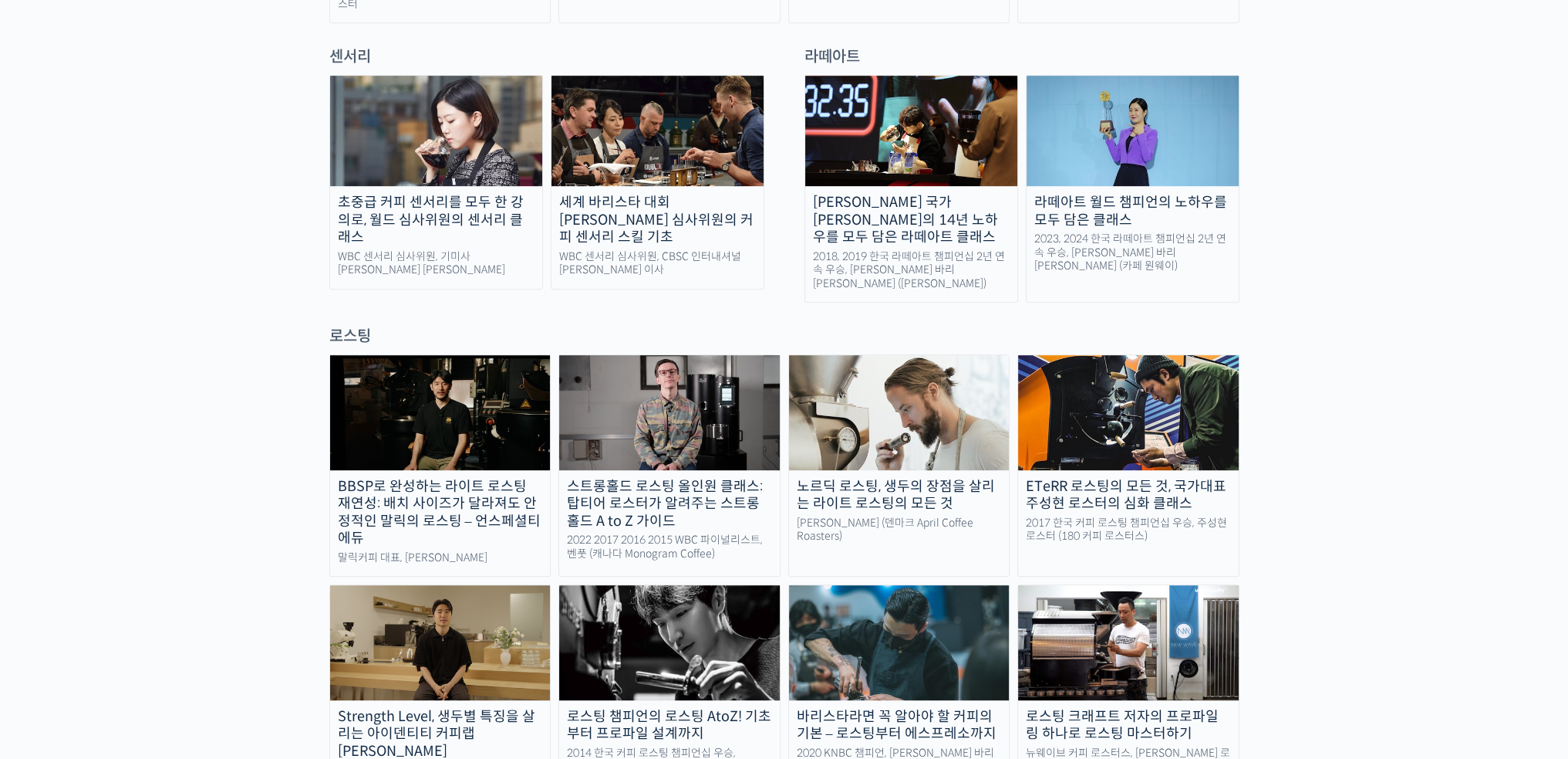
scroll to position [1235, 0]
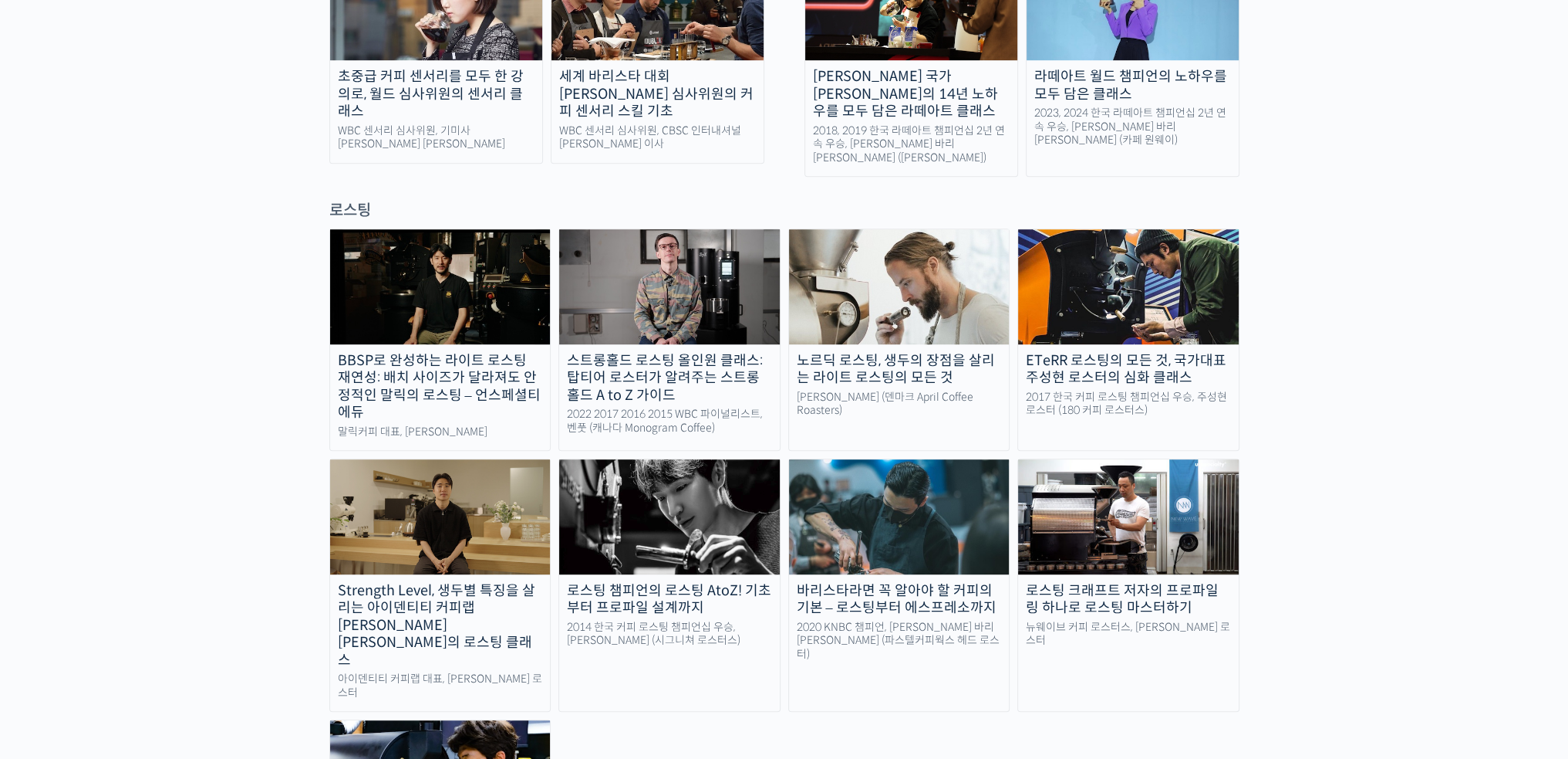
click at [881, 582] on div "바리스타라면 꼭 알아야 할 커피의 기본 – 로스팅부터 에스프레소까지" at bounding box center [899, 599] width 221 height 34
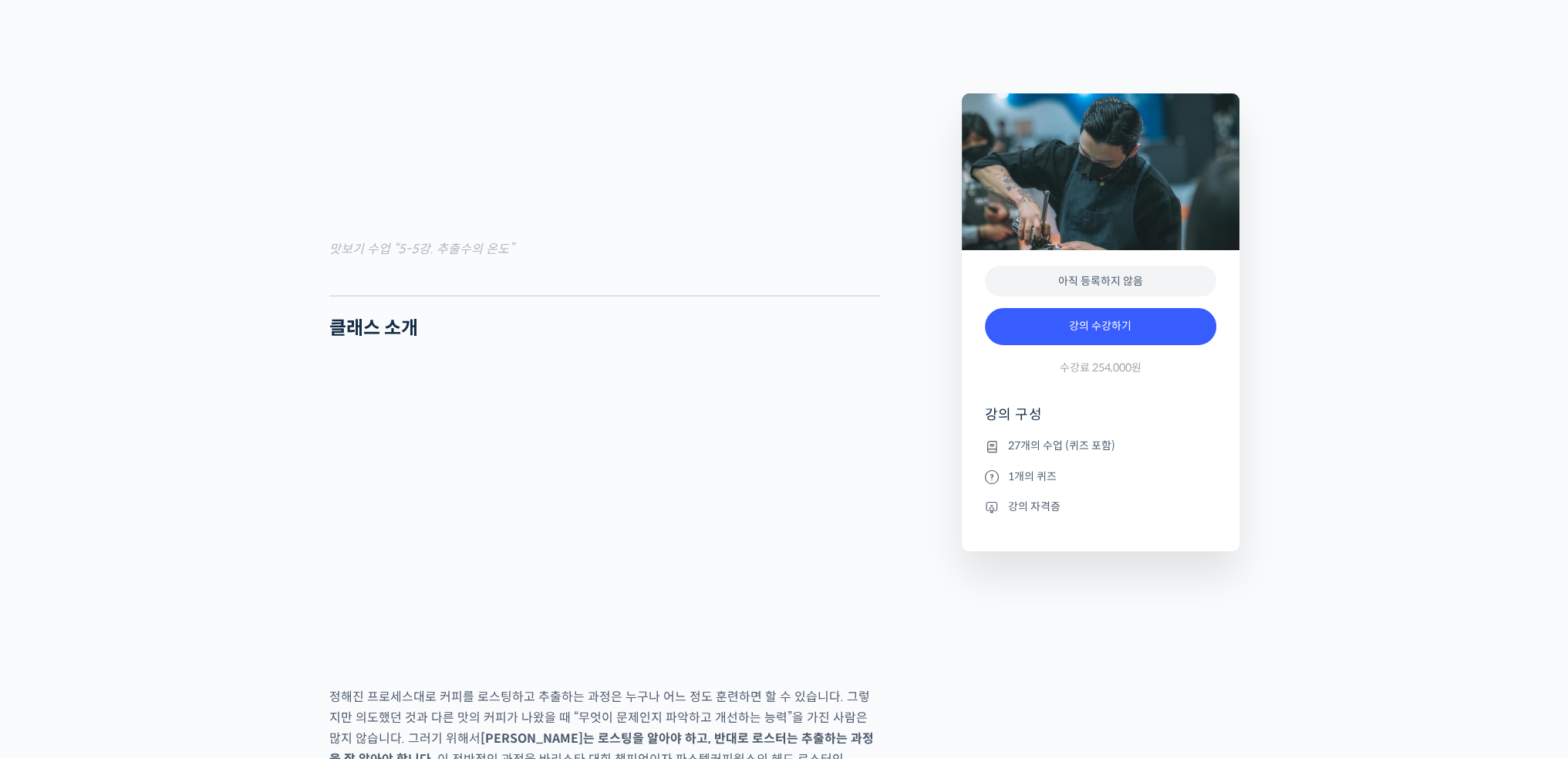
scroll to position [1775, 0]
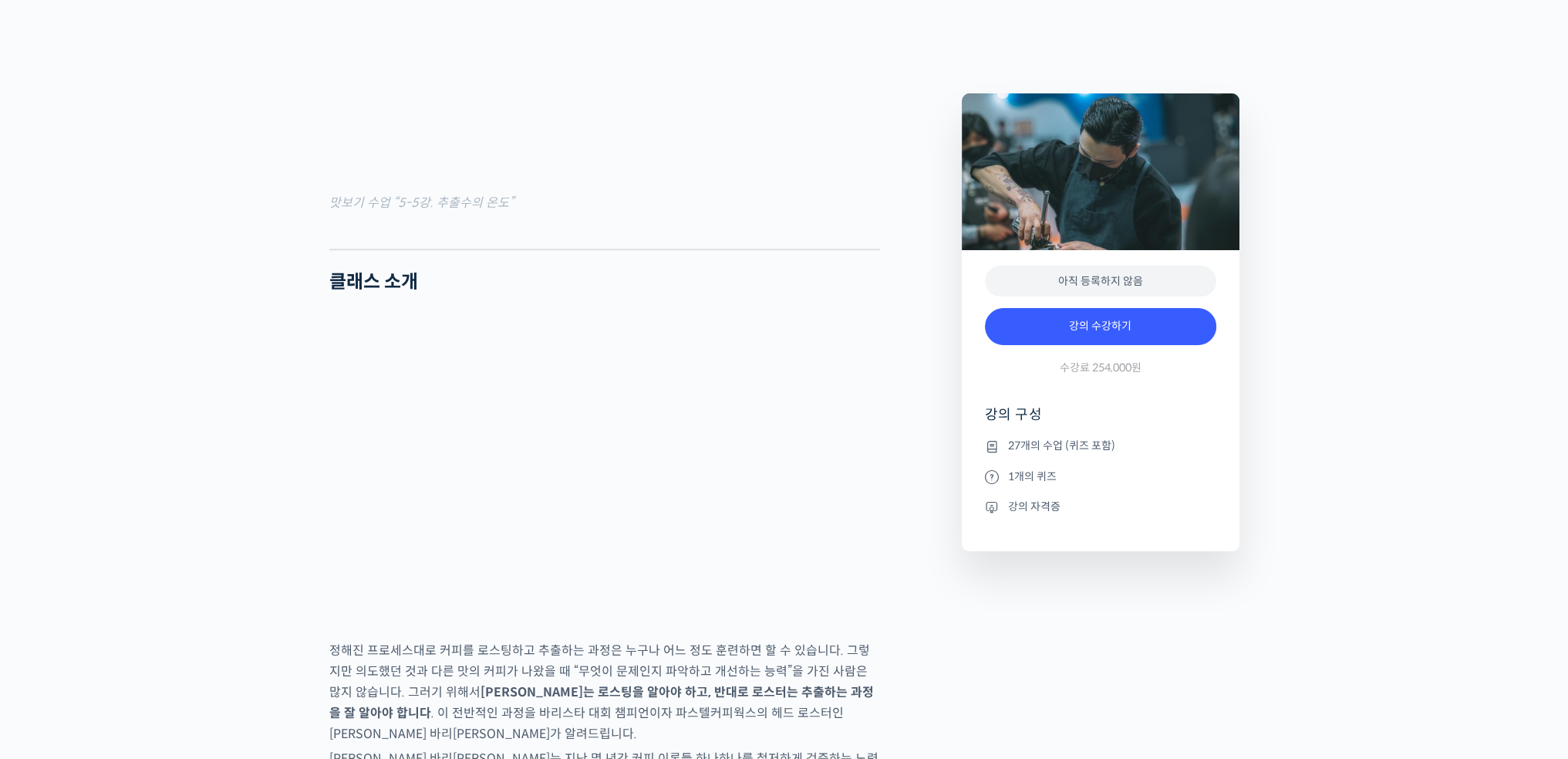
drag, startPoint x: 1445, startPoint y: 396, endPoint x: 1397, endPoint y: 472, distance: 89.9
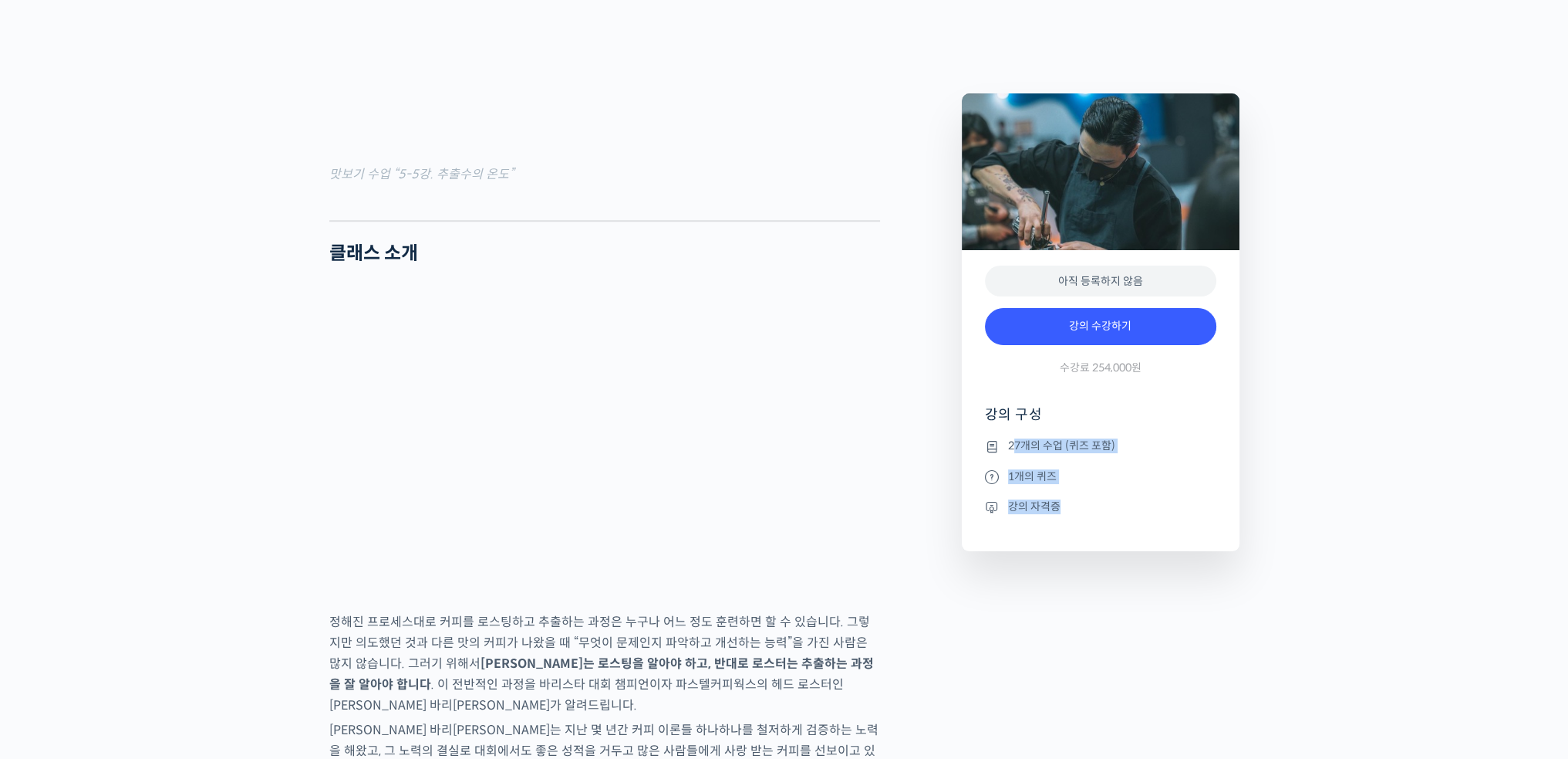
drag, startPoint x: 1014, startPoint y: 450, endPoint x: 1142, endPoint y: 521, distance: 146.4
click at [1142, 521] on ul "27개의 수업 (퀴즈 포함) 1개의 퀴즈 강의 자격증" at bounding box center [1101, 493] width 231 height 114
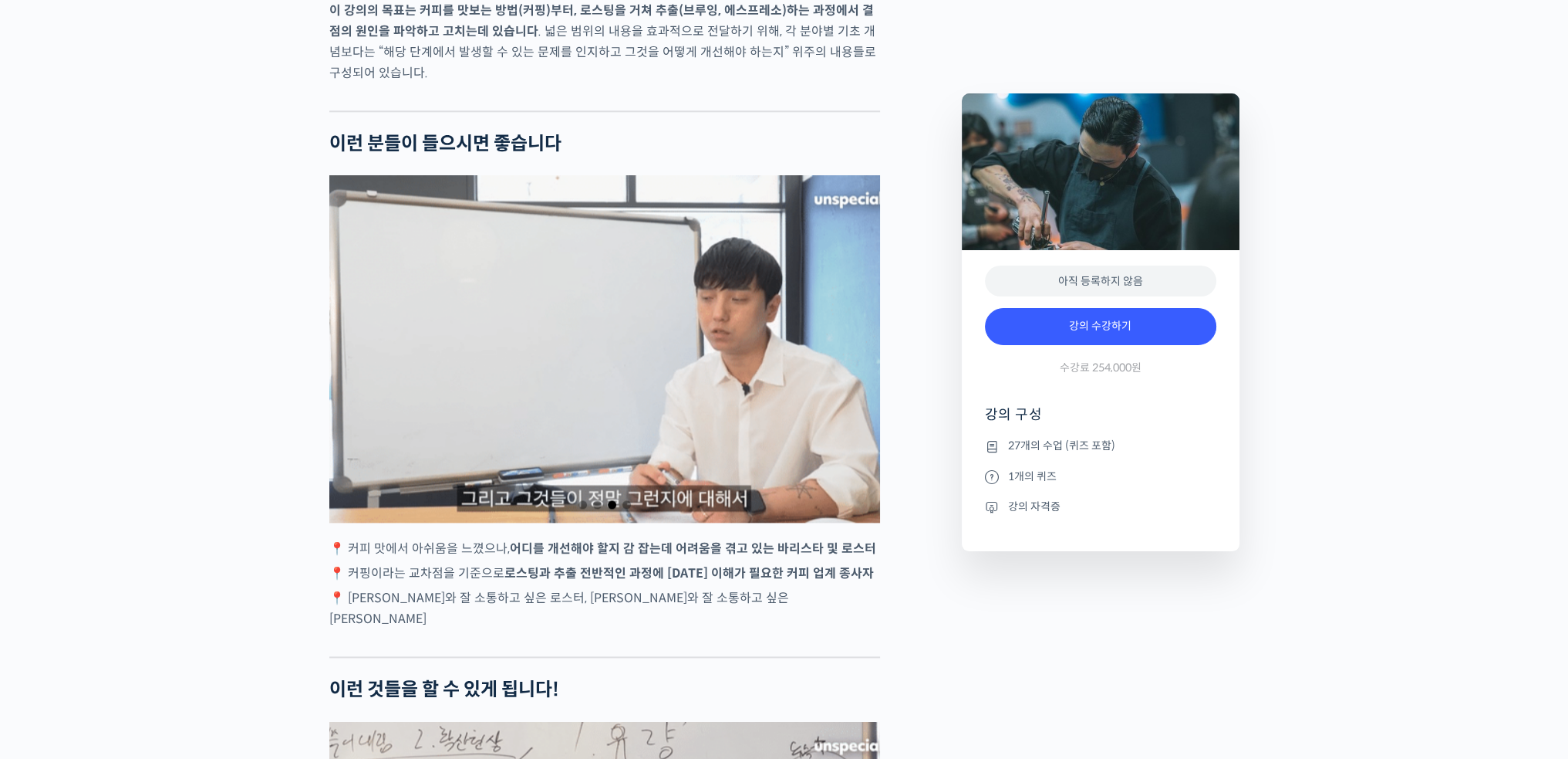
scroll to position [2703, 0]
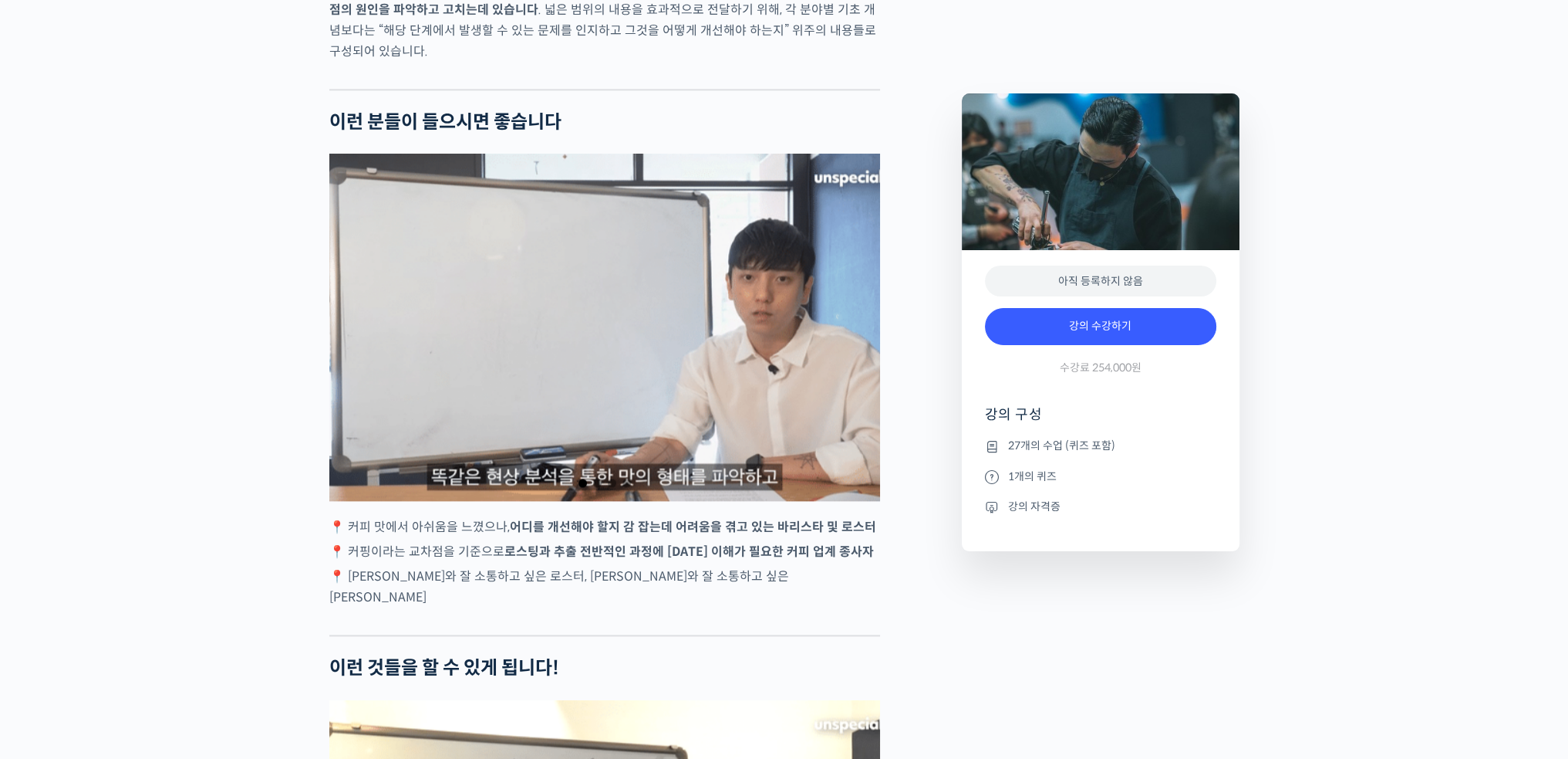
click at [815, 329] on div "1 / 4" at bounding box center [605, 327] width 551 height 347
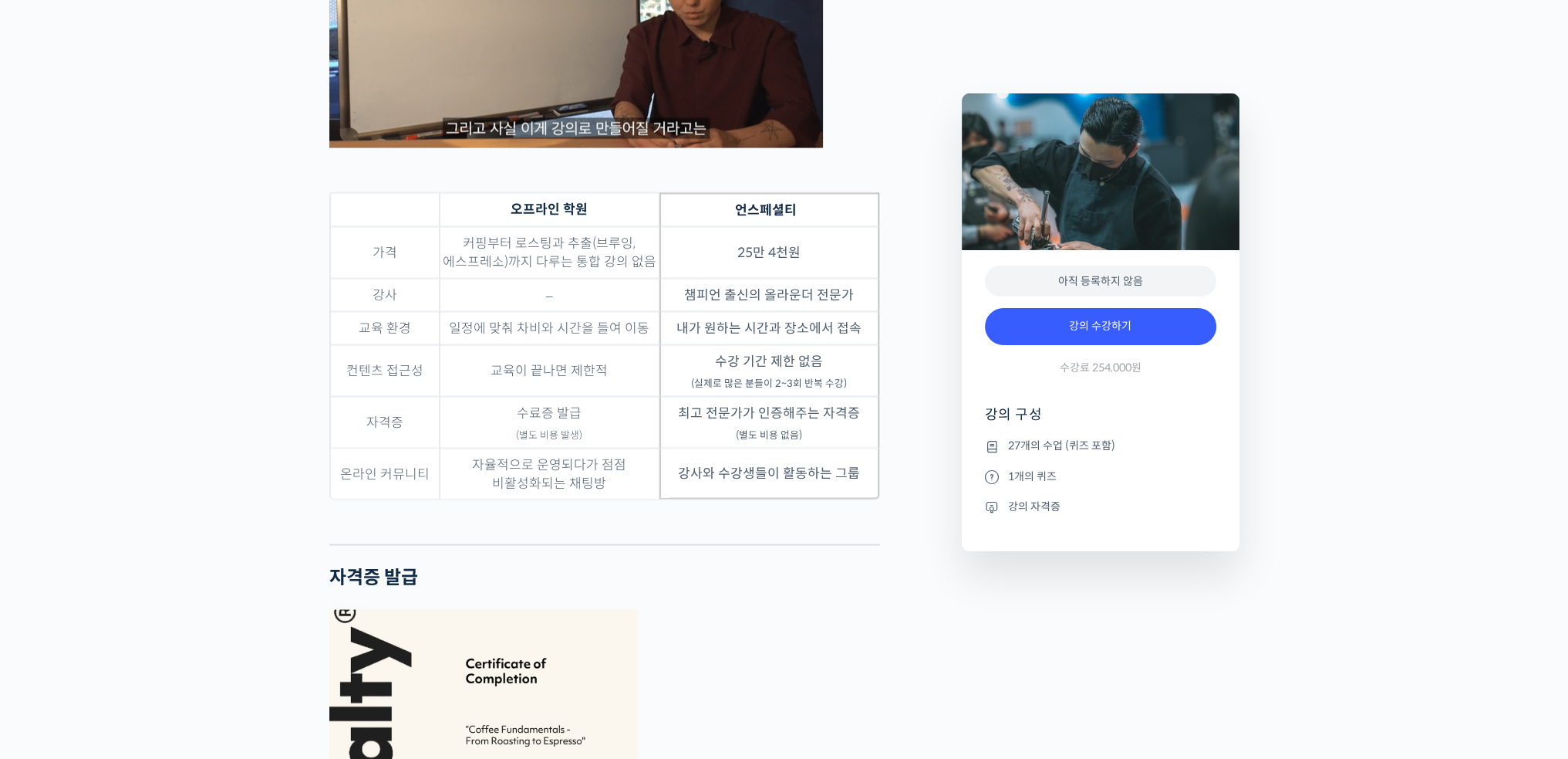
scroll to position [4169, 0]
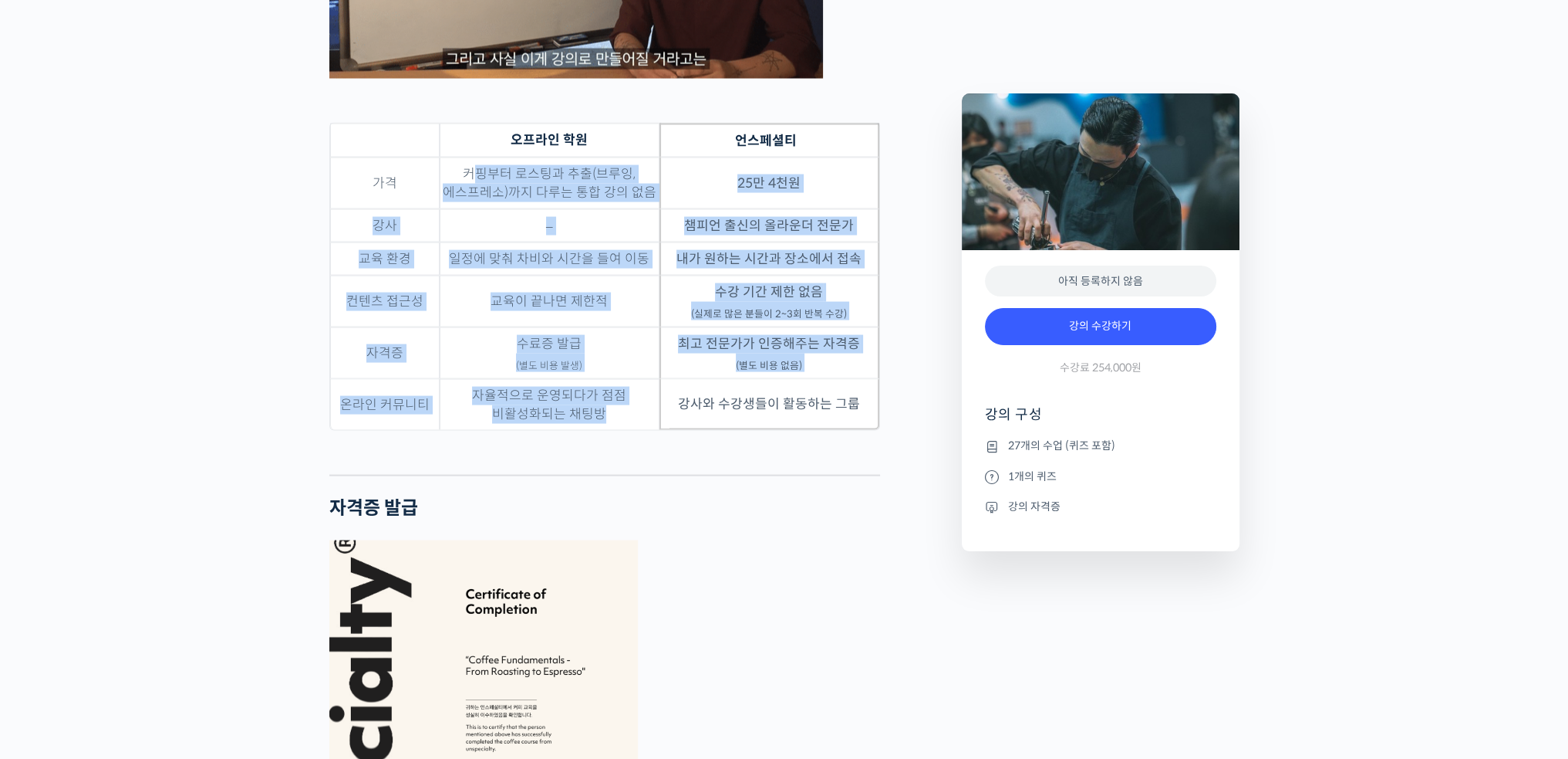
drag, startPoint x: 543, startPoint y: 217, endPoint x: 655, endPoint y: 433, distance: 243.3
click at [655, 430] on tbody "가격 커핑부터 로스팅과 추출(브루잉, 에스프레소)까지 다루는 통합 강의 없음 25만 4천원 강사 – 챔피언 출신의 올라운더 전문가 교육 환경 …" at bounding box center [605, 294] width 549 height 272
click at [655, 430] on td "자율적으로 운영되다가 점점 비활성화되는 채팅방" at bounding box center [549, 405] width 220 height 51
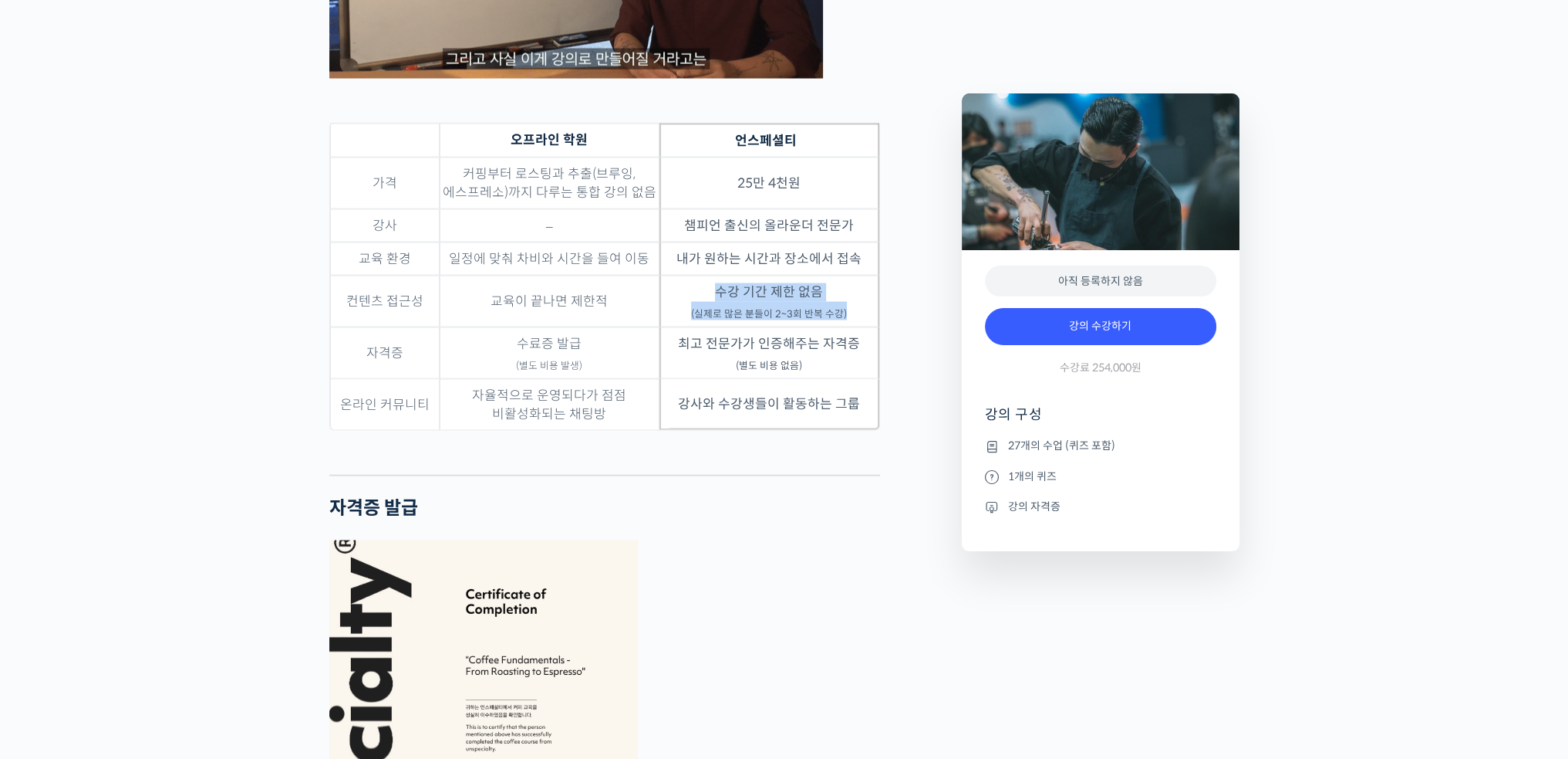
drag, startPoint x: 713, startPoint y: 304, endPoint x: 868, endPoint y: 332, distance: 157.5
click at [868, 327] on td "수강 기간 제한 없음 (실제로 많은 분들이 2~3회 반복 수강)" at bounding box center [769, 301] width 220 height 52
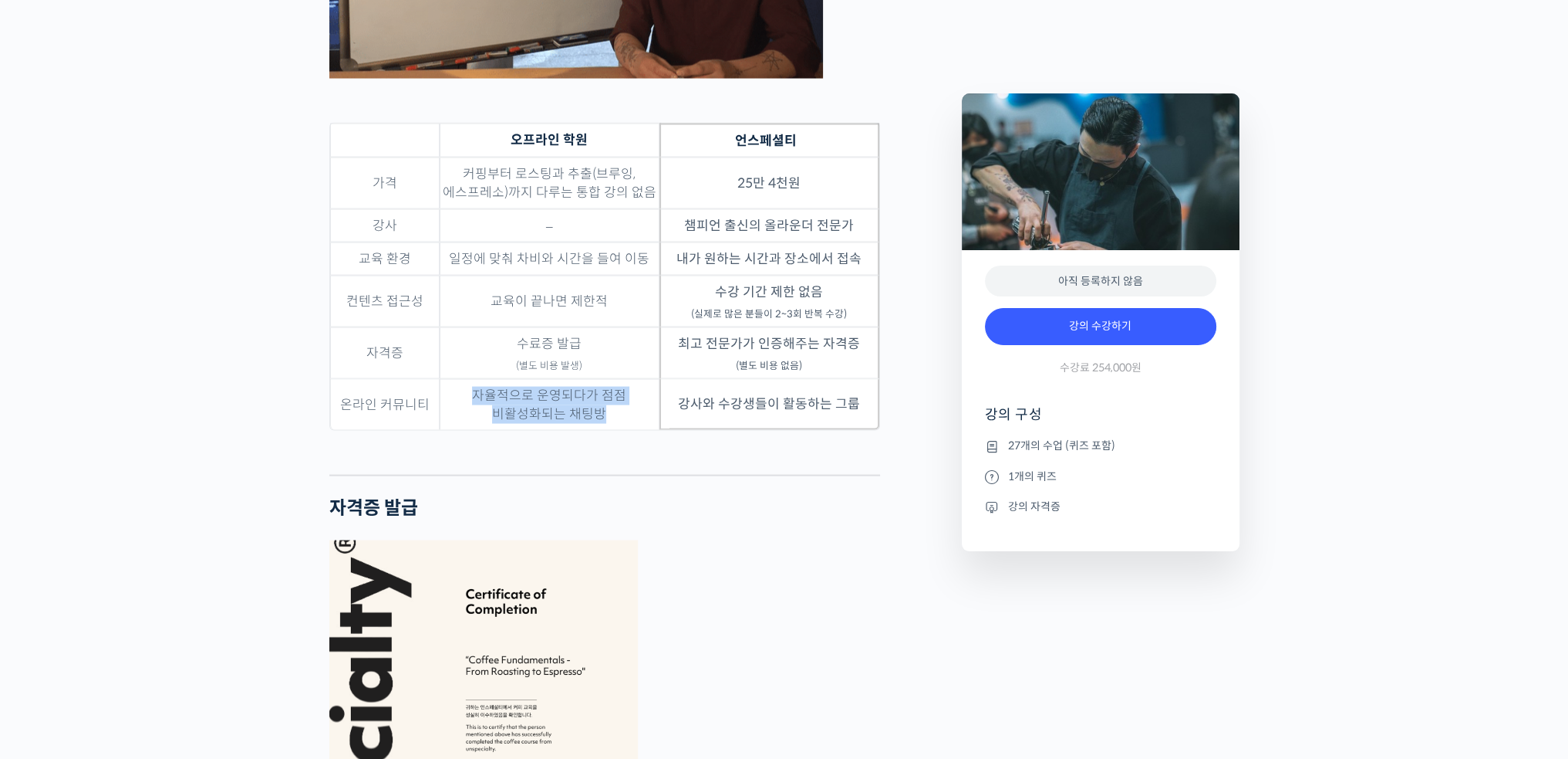
drag, startPoint x: 475, startPoint y: 404, endPoint x: 636, endPoint y: 432, distance: 163.4
click at [636, 430] on td "자율적으로 운영되다가 점점 비활성화되는 채팅방" at bounding box center [549, 405] width 220 height 51
drag, startPoint x: 709, startPoint y: 414, endPoint x: 839, endPoint y: 421, distance: 130.2
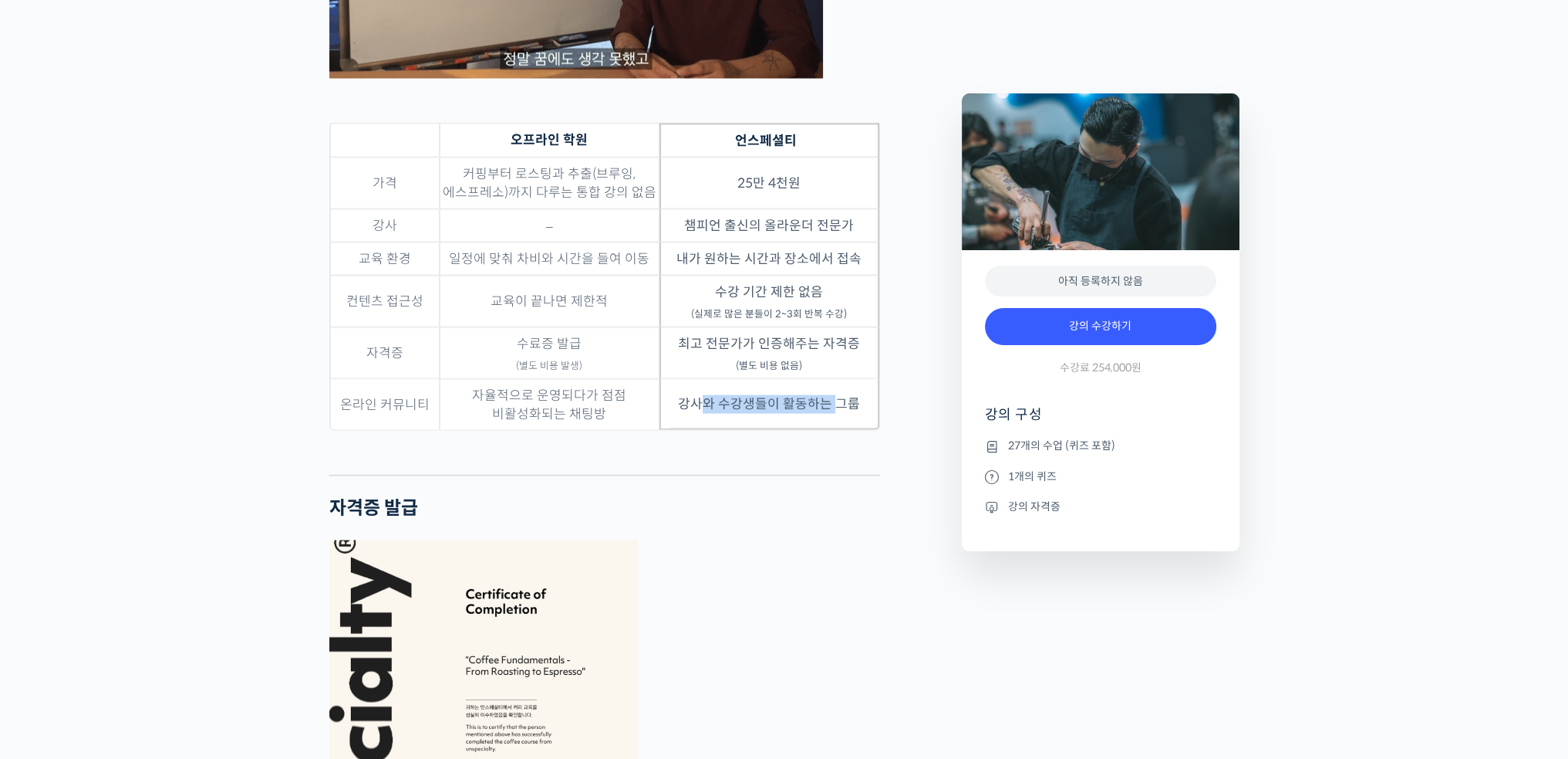
click at [839, 421] on td "강사와 수강생들이 활동하는 그룹" at bounding box center [769, 405] width 220 height 51
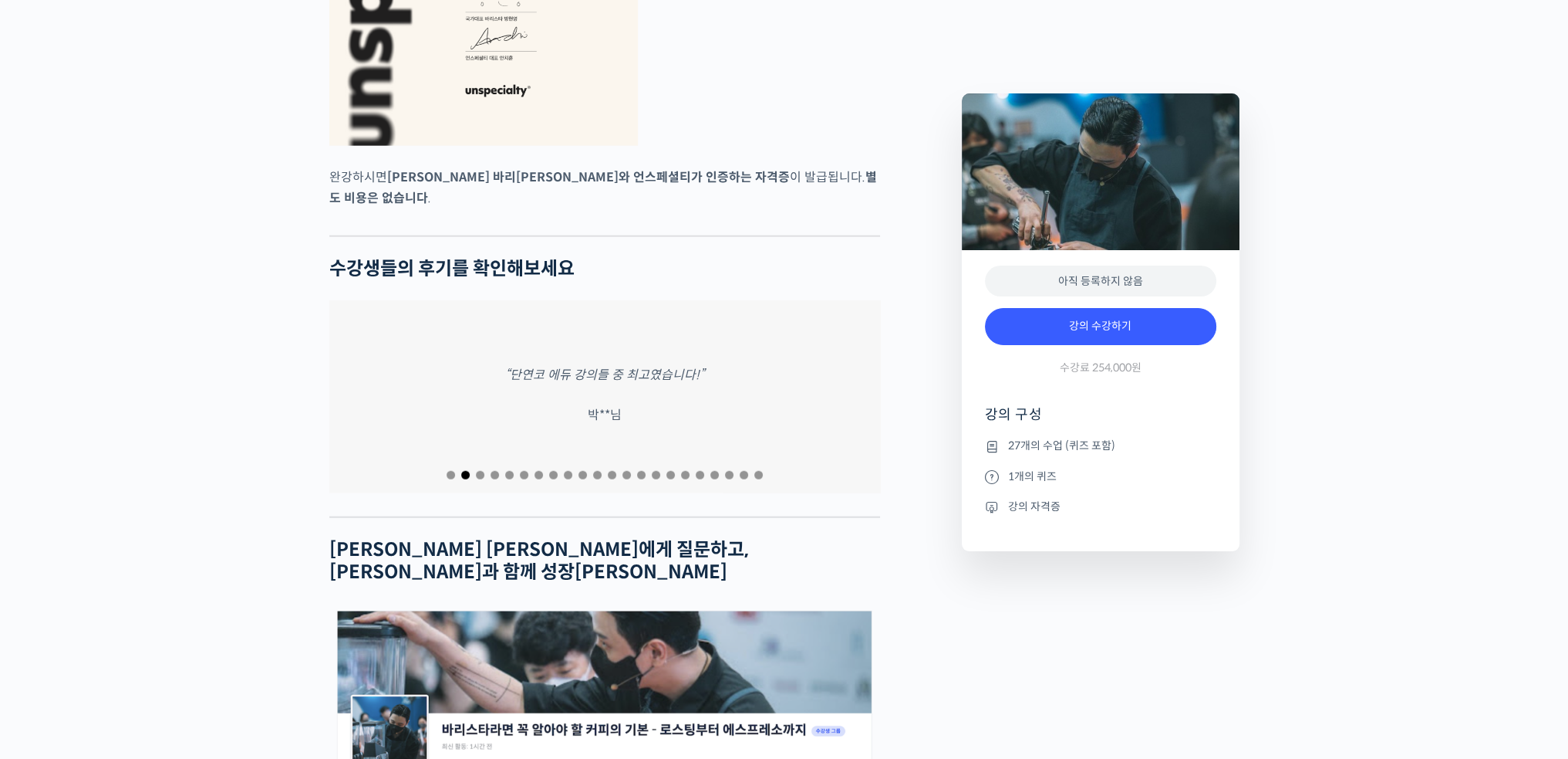
scroll to position [5172, 0]
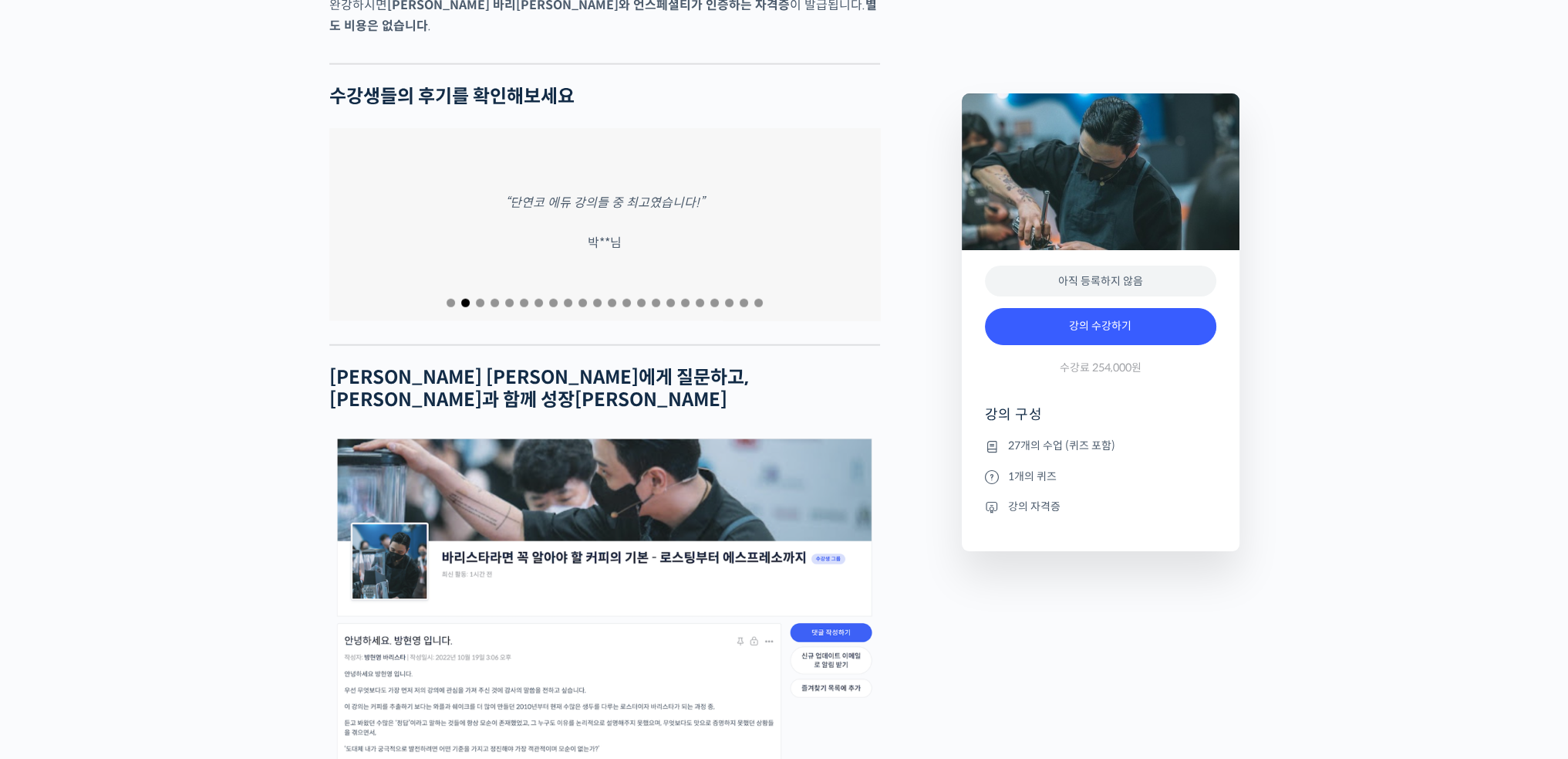
drag, startPoint x: 704, startPoint y: 281, endPoint x: 602, endPoint y: 295, distance: 103.0
click at [604, 295] on div at bounding box center [605, 302] width 551 height 21
click at [602, 295] on div at bounding box center [605, 302] width 551 height 21
click at [624, 299] on span "Go to slide 13" at bounding box center [627, 303] width 8 height 8
click at [627, 299] on span "Go to slide 13" at bounding box center [627, 303] width 8 height 8
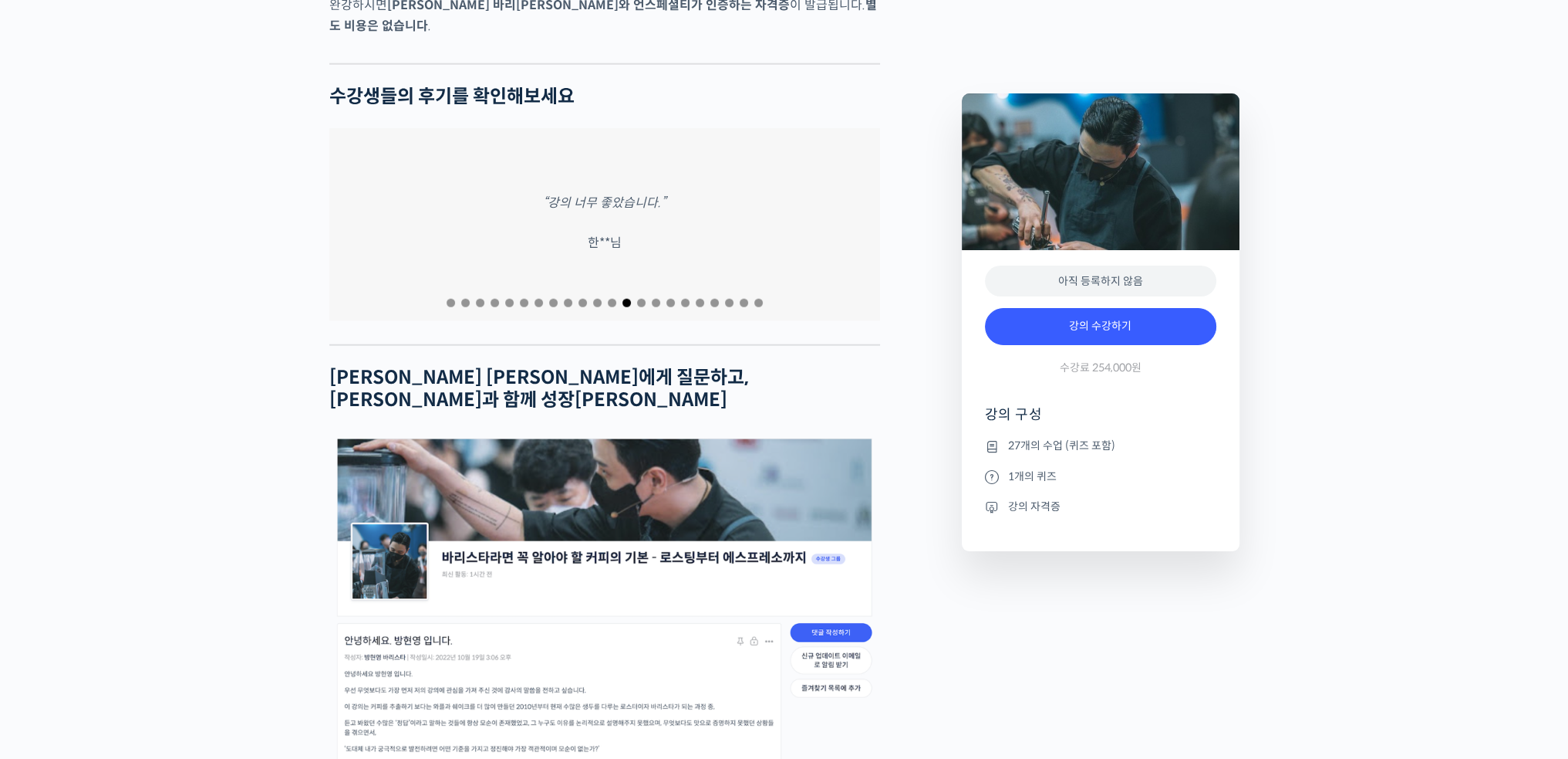
click at [718, 292] on div at bounding box center [605, 302] width 551 height 21
drag, startPoint x: 632, startPoint y: 360, endPoint x: 741, endPoint y: 363, distance: 109.0
click at [740, 366] on strong "방현영 바리스타에게 질문하고, 고수들과 함께 성장하세요" at bounding box center [540, 388] width 420 height 45
click at [742, 366] on strong "방현영 바리스타에게 질문하고, 고수들과 함께 성장하세요" at bounding box center [540, 388] width 420 height 45
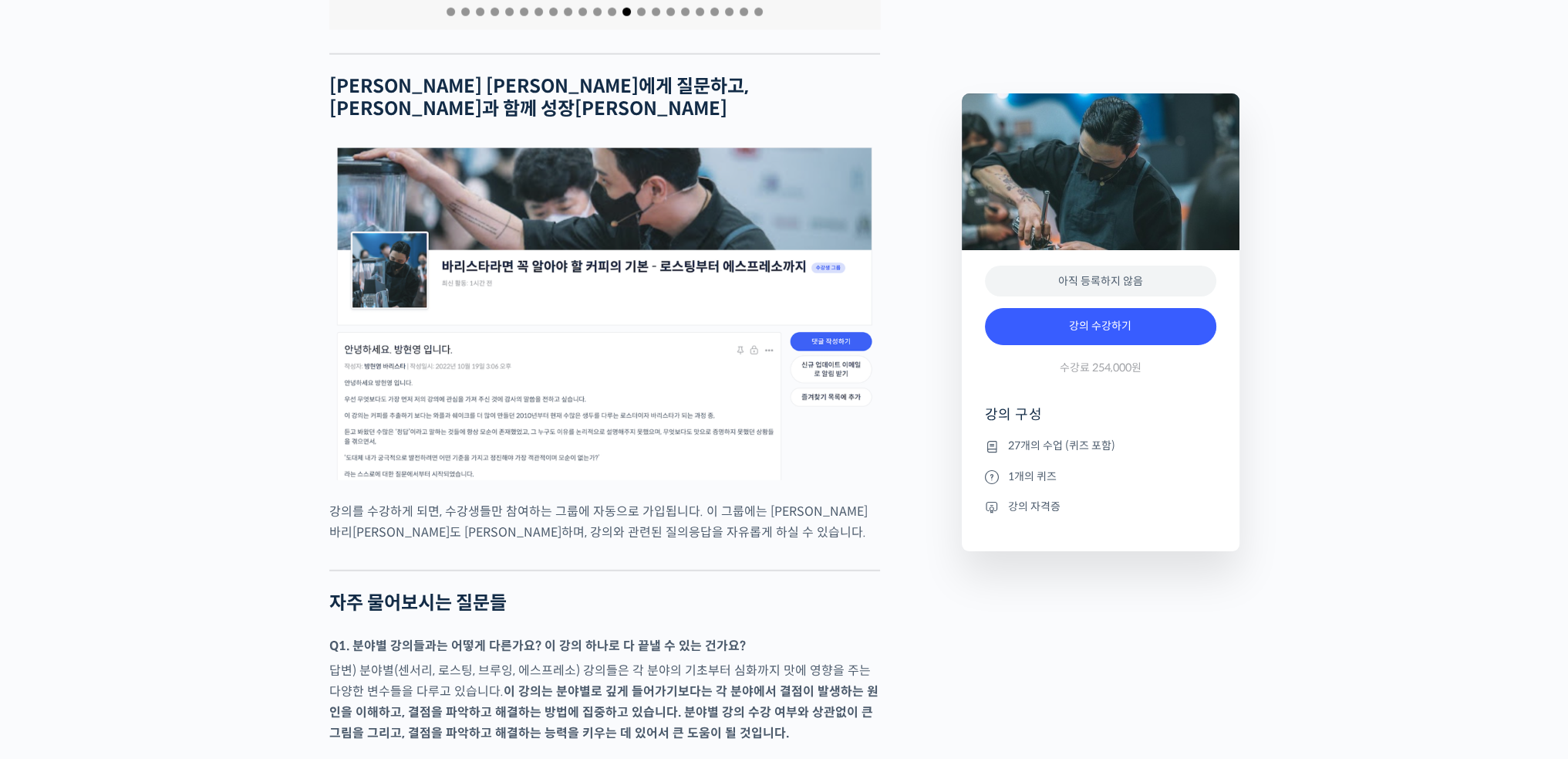
scroll to position [5480, 0]
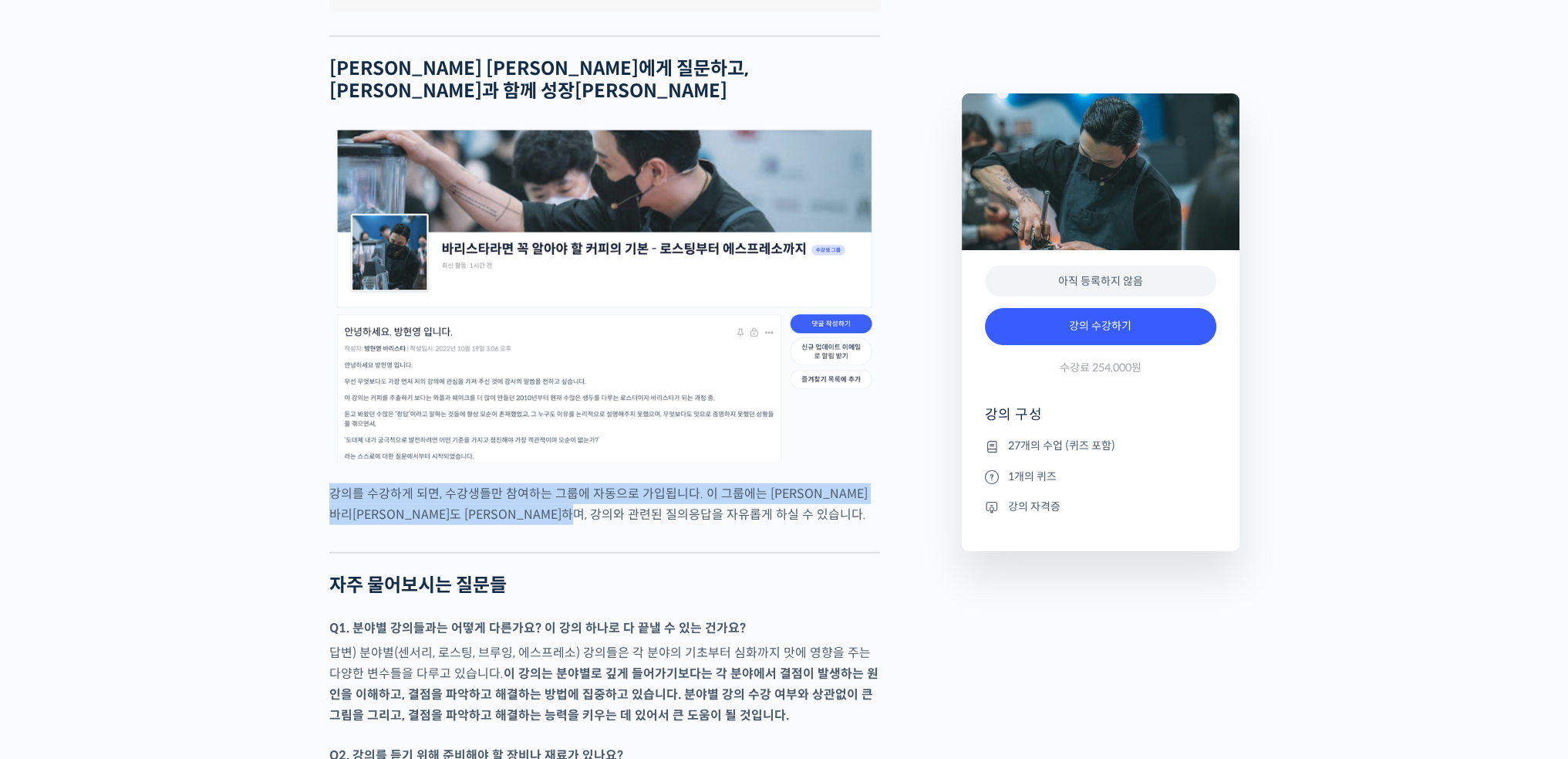
drag, startPoint x: 358, startPoint y: 461, endPoint x: 757, endPoint y: 478, distance: 399.4
click at [757, 483] on p "강의를 수강하게 되면, 수강생들만 참여하는 그룹에 자동으로 가입됩니다. 이 그룹에는 방현영 바리스타도 활동하며, 강의와 관련된 질의응답을 자유…" at bounding box center [605, 504] width 551 height 42
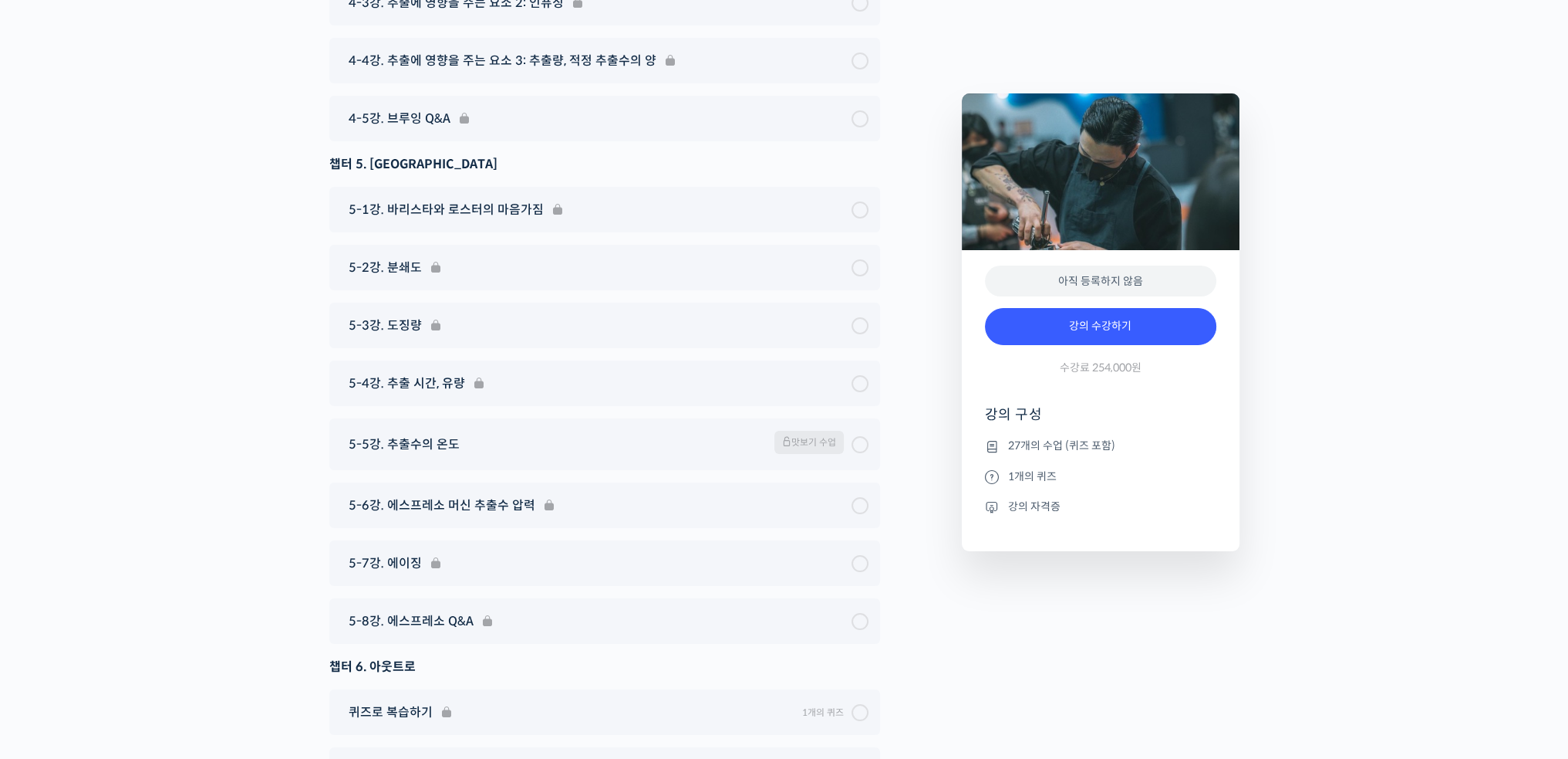
scroll to position [7693, 0]
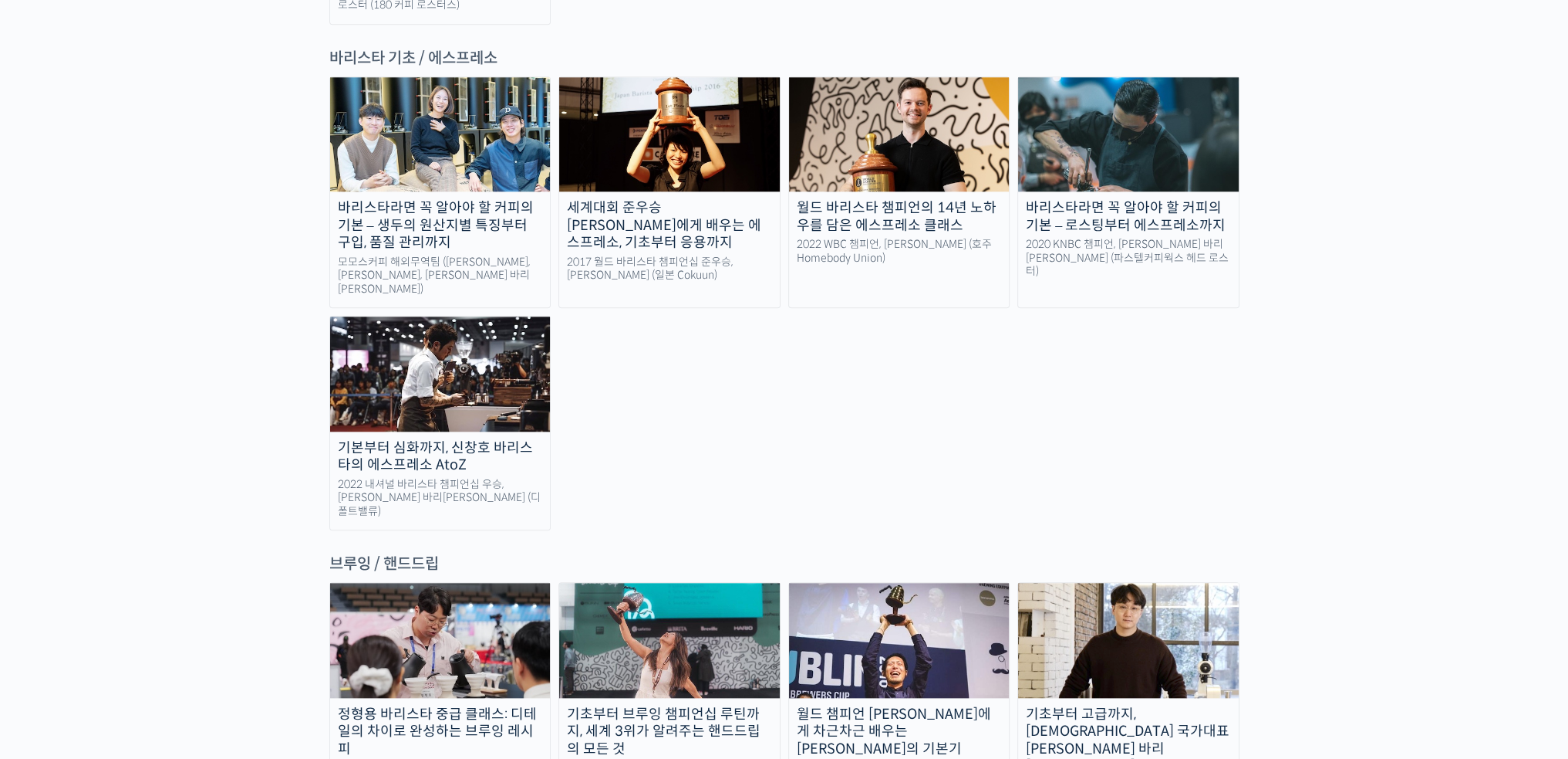
scroll to position [2160, 0]
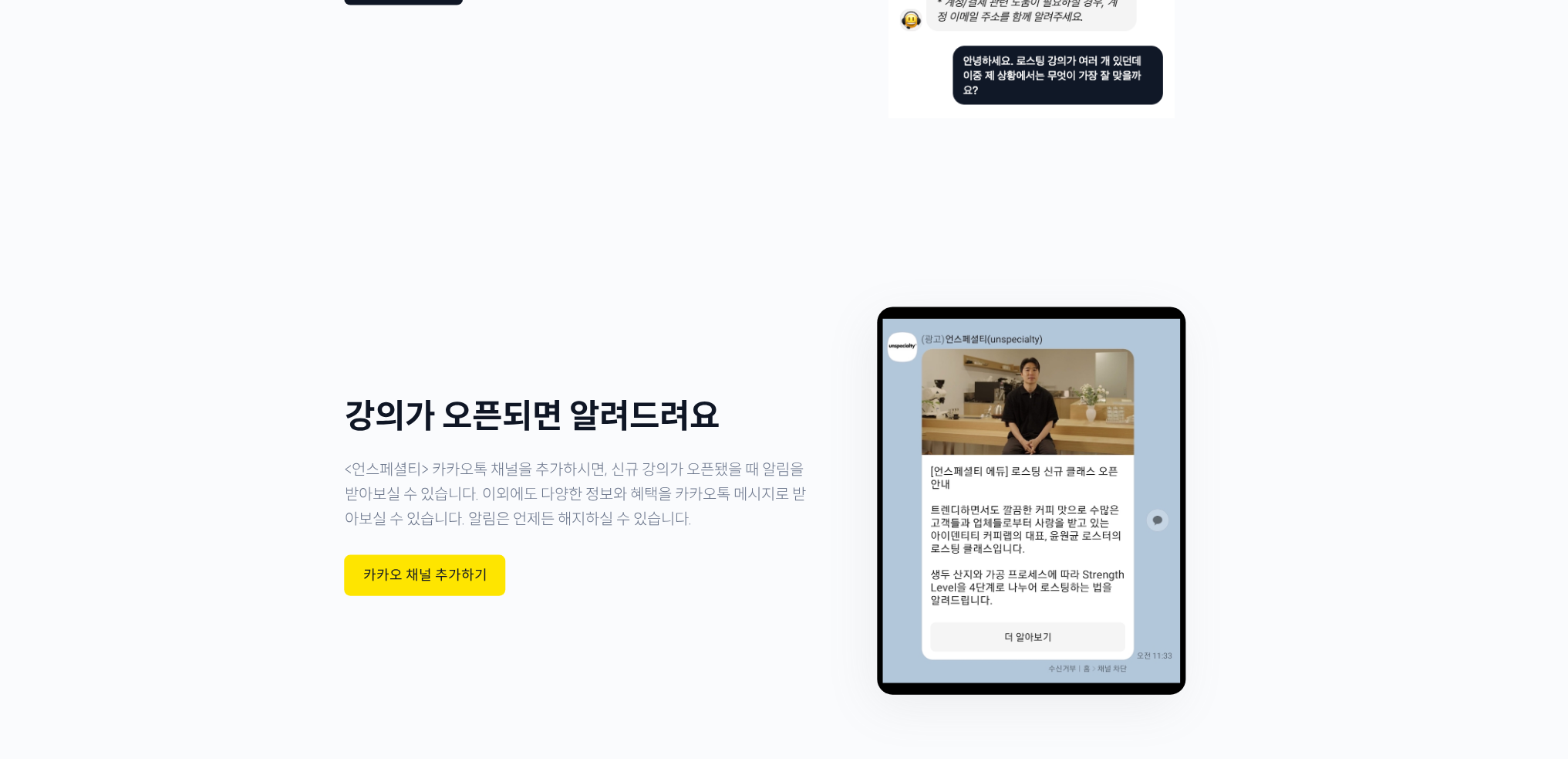
drag, startPoint x: 244, startPoint y: 563, endPoint x: 239, endPoint y: 712, distance: 149.1
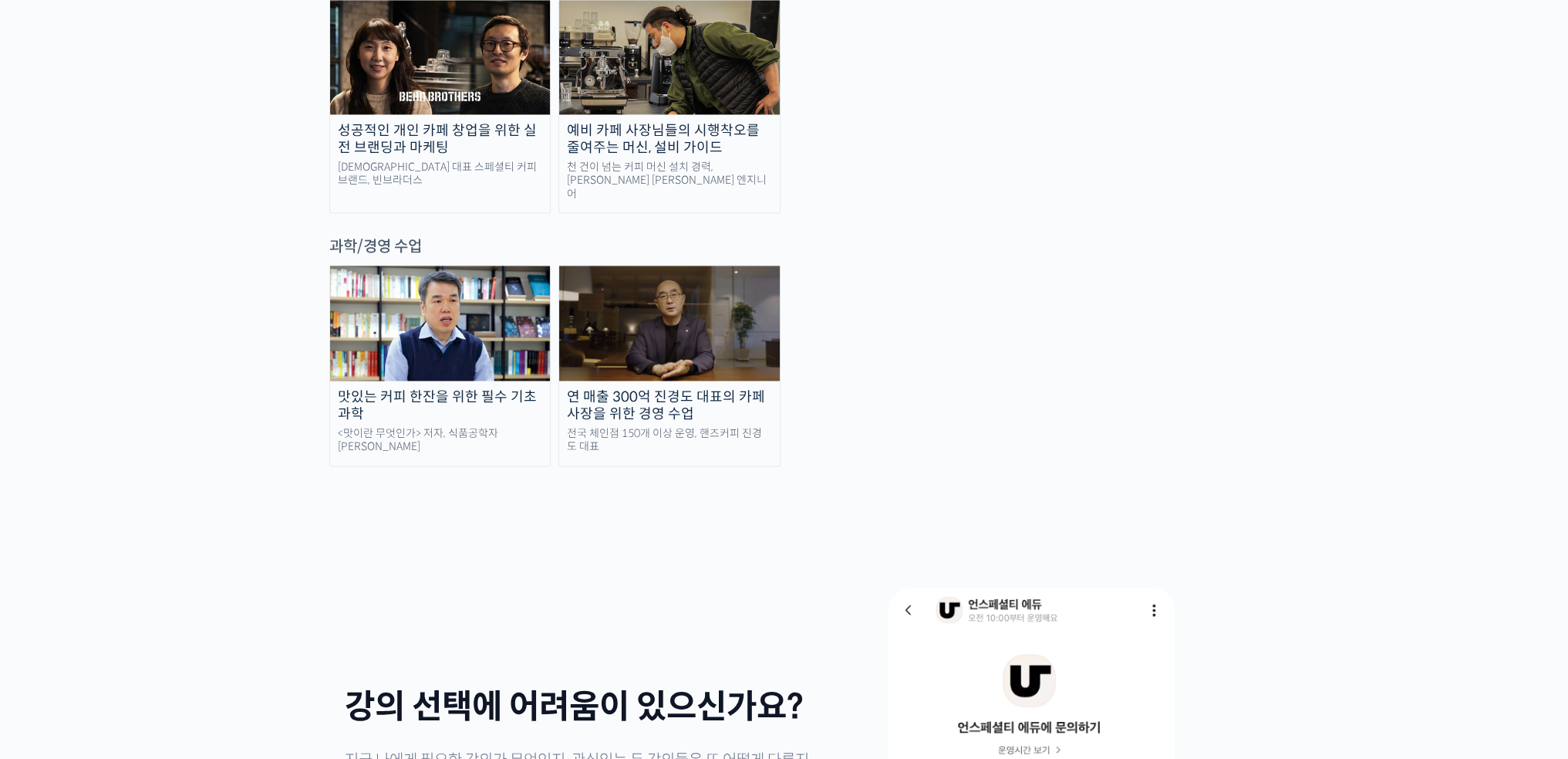
drag, startPoint x: 226, startPoint y: 631, endPoint x: 239, endPoint y: 437, distance: 194.4
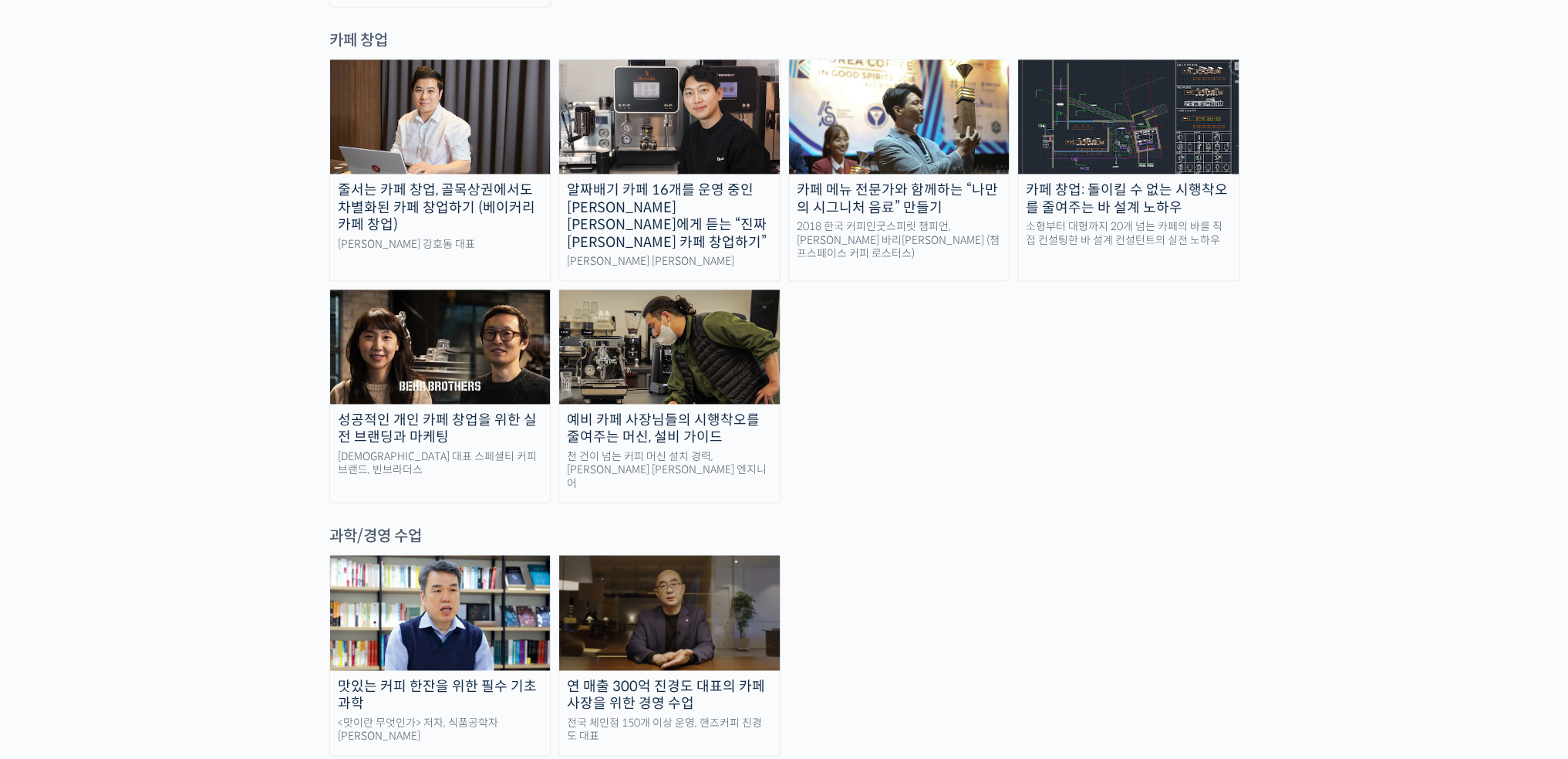
scroll to position [3165, 0]
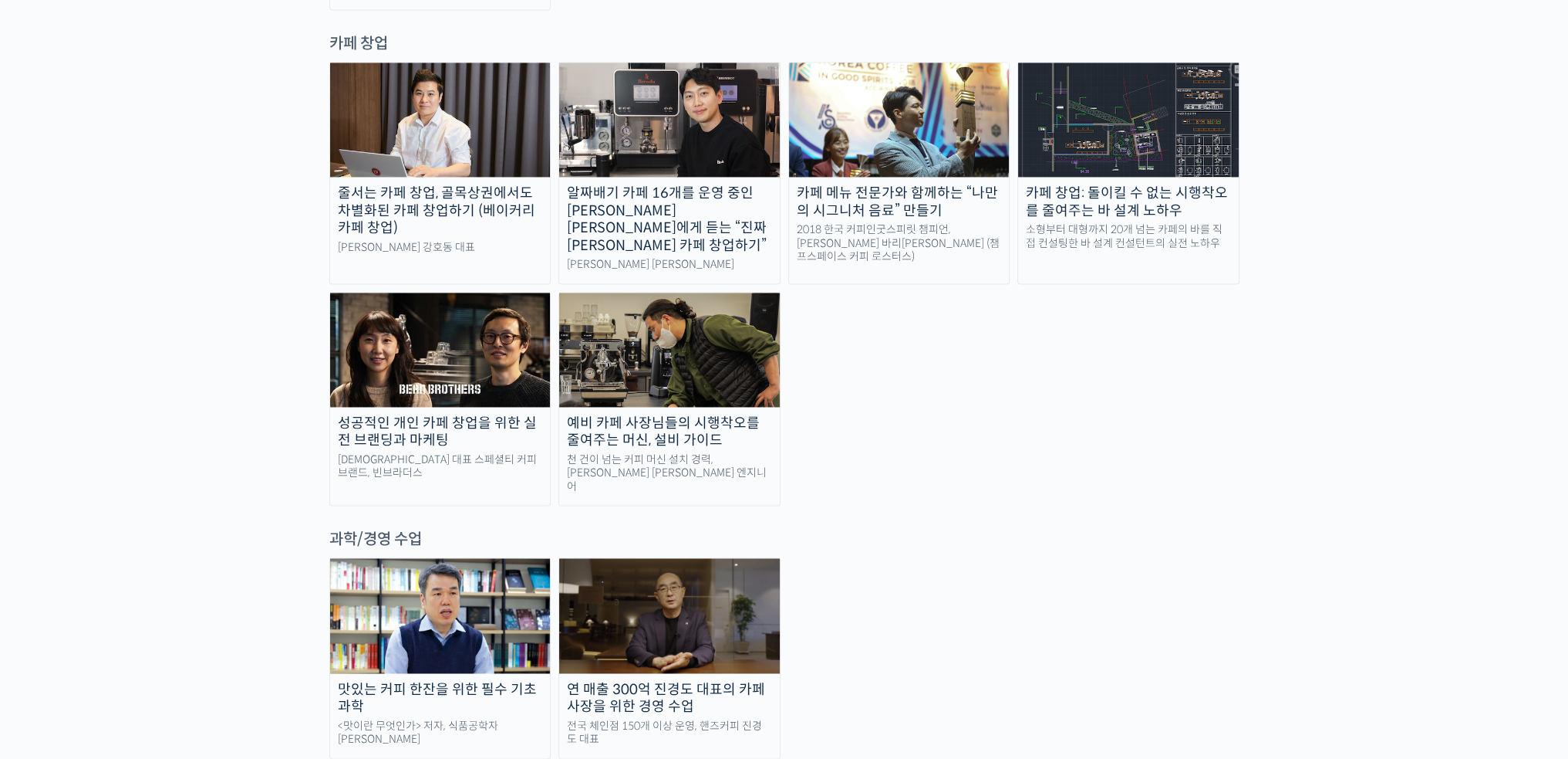
drag, startPoint x: 194, startPoint y: 620, endPoint x: 194, endPoint y: 603, distance: 17.0
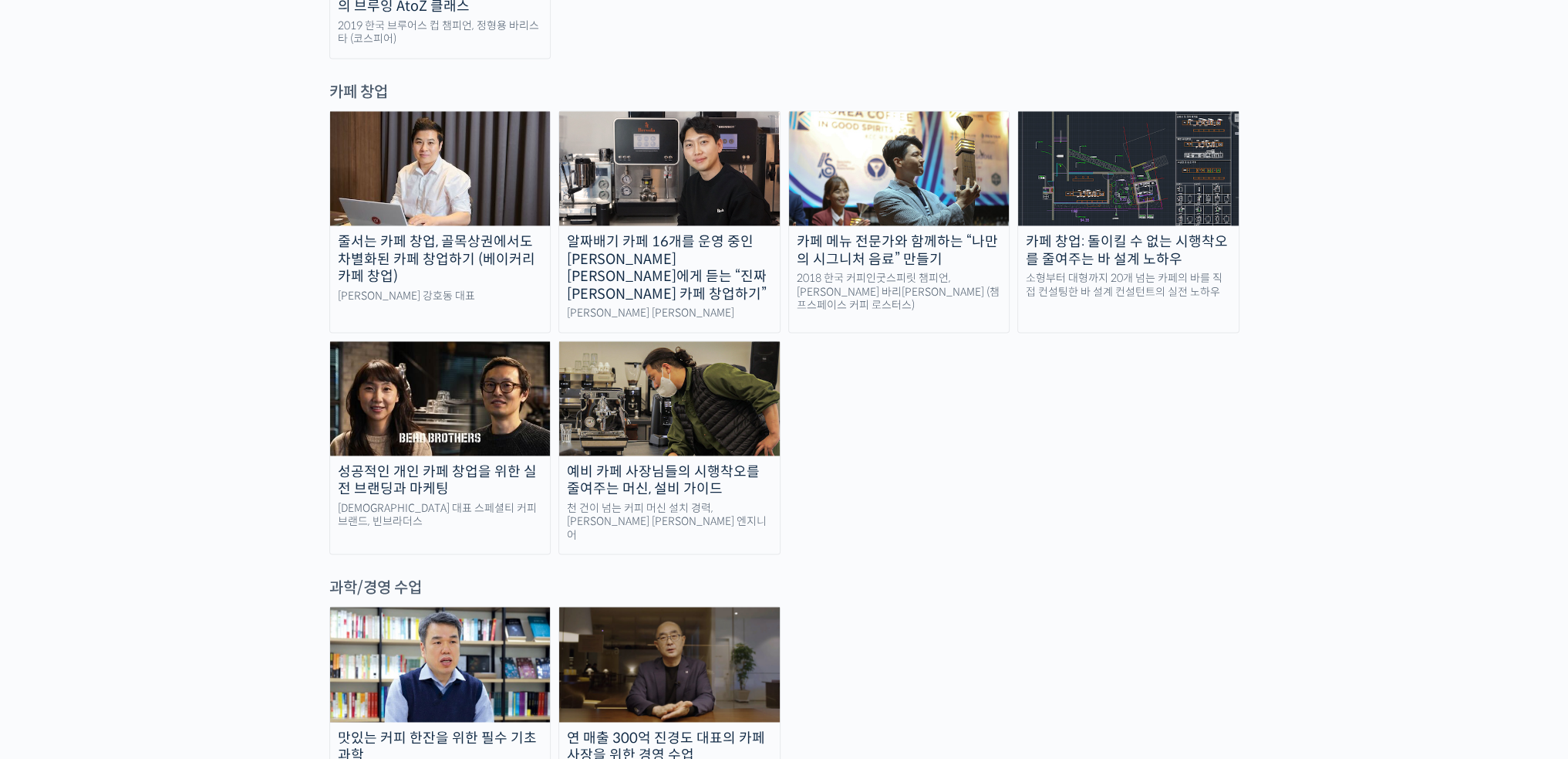
drag, startPoint x: 914, startPoint y: 552, endPoint x: 906, endPoint y: 516, distance: 36.9
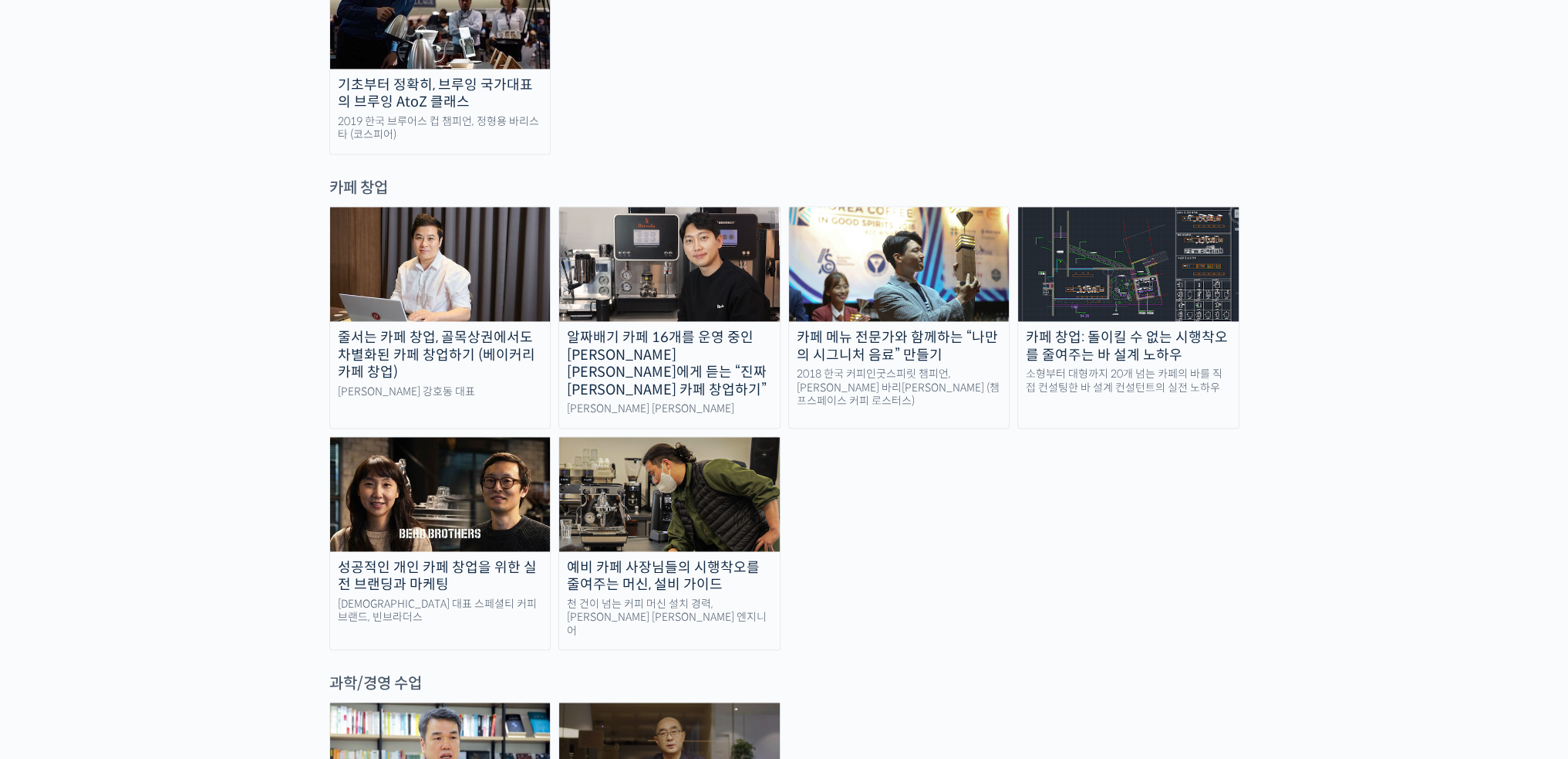
drag, startPoint x: 873, startPoint y: 626, endPoint x: 878, endPoint y: 546, distance: 80.2
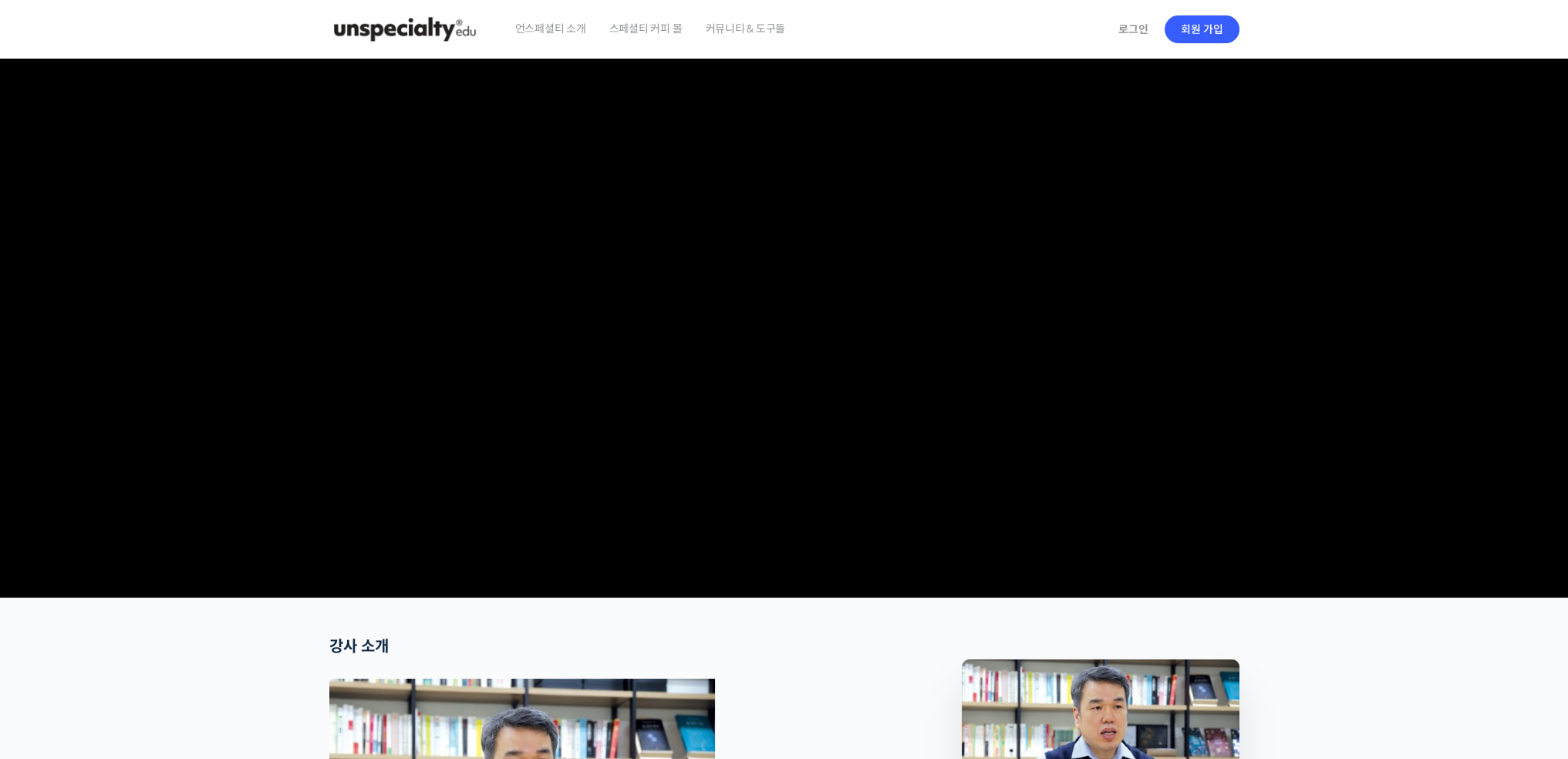
drag, startPoint x: 490, startPoint y: 623, endPoint x: 499, endPoint y: 620, distance: 9.5
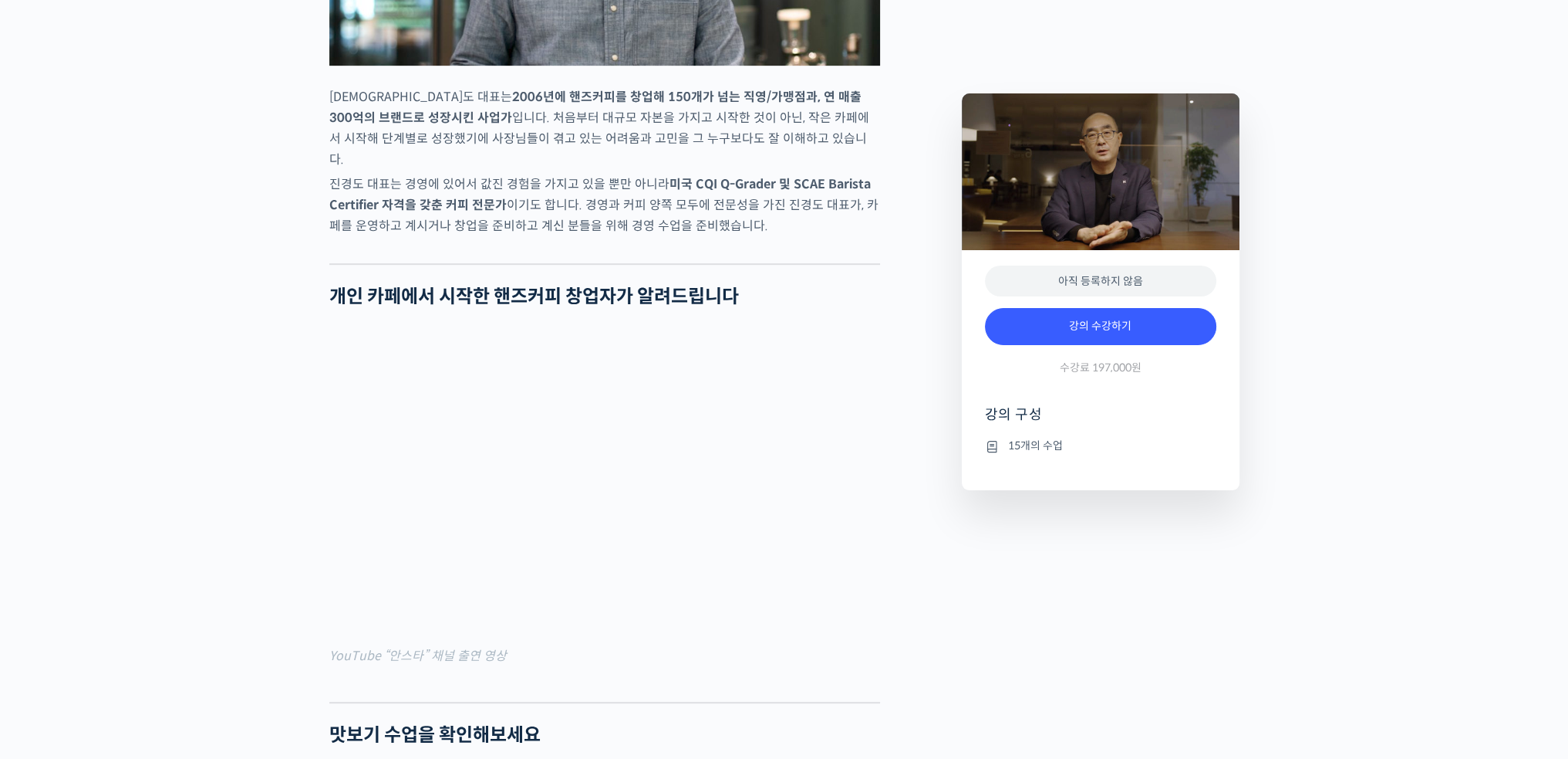
scroll to position [926, 0]
